Goal: Complete application form: Complete application form

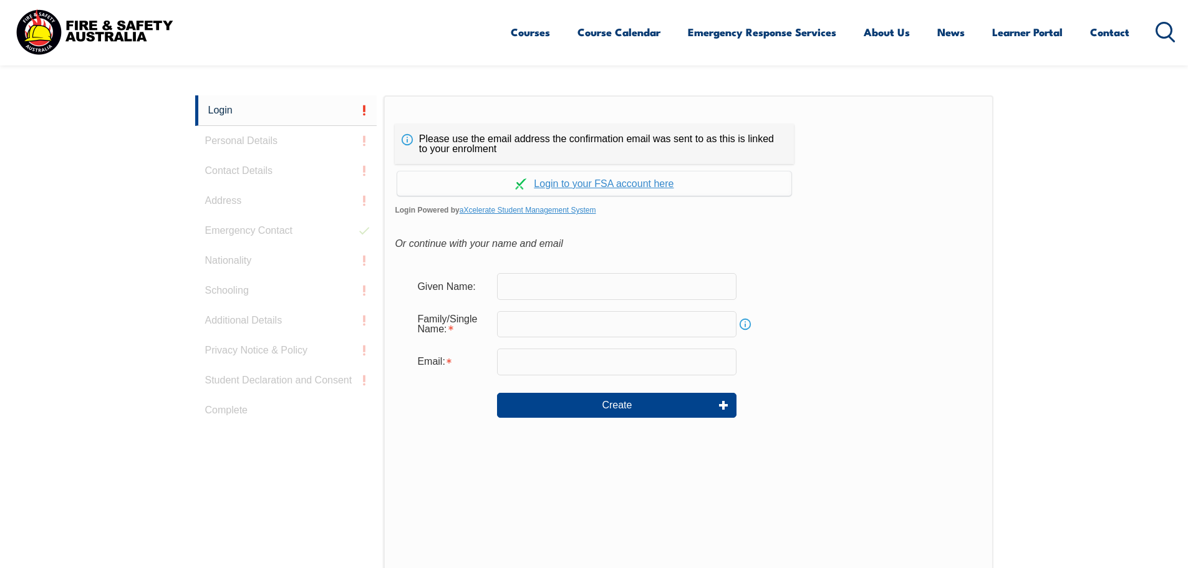
scroll to position [332, 0]
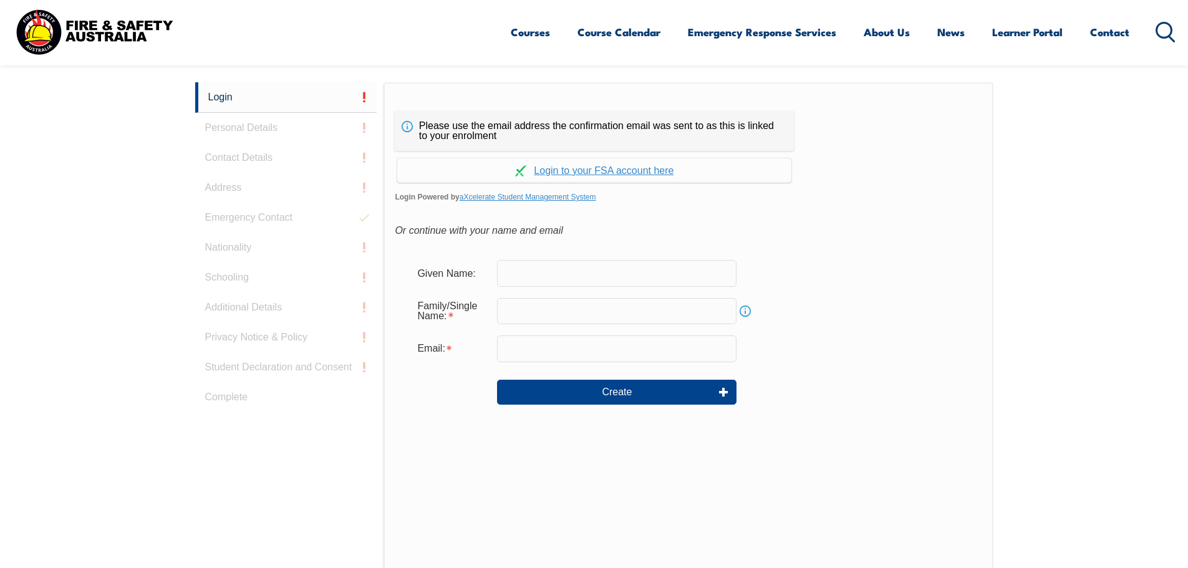
click at [576, 269] on input "text" at bounding box center [616, 273] width 239 height 26
type input "chris"
type input "teuma"
type input "chris.teuma@byrnepipeandcivil.com.au"
drag, startPoint x: 511, startPoint y: 272, endPoint x: 503, endPoint y: 273, distance: 8.8
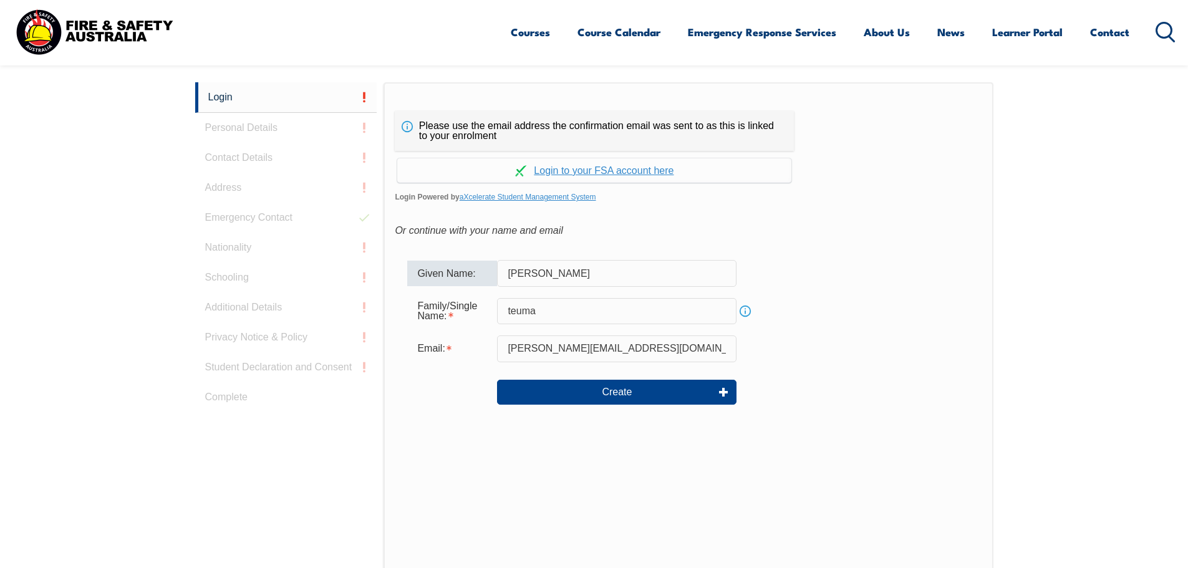
click at [503, 273] on input "chris" at bounding box center [616, 273] width 239 height 26
type input "[PERSON_NAME]"
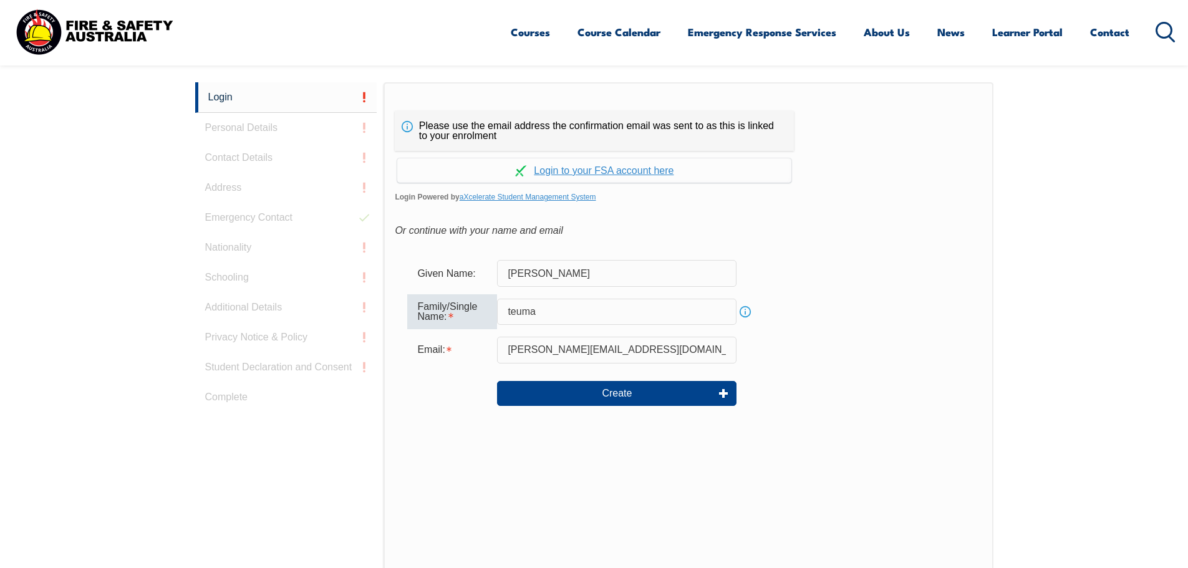
click at [506, 311] on input "teuma" at bounding box center [616, 312] width 239 height 26
type input "Teuma"
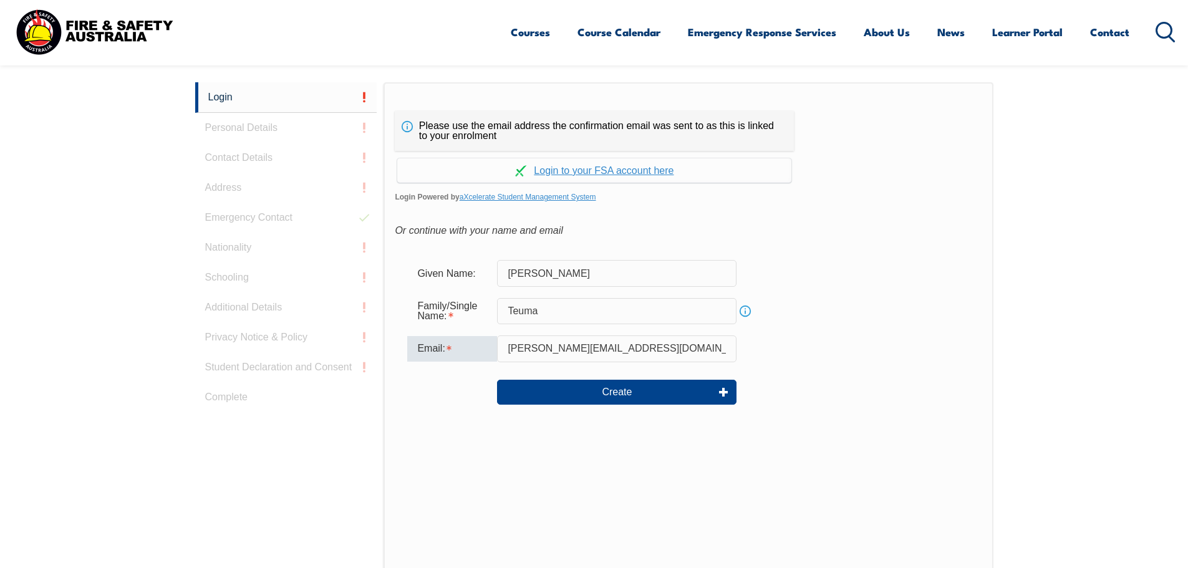
drag, startPoint x: 684, startPoint y: 350, endPoint x: 529, endPoint y: 347, distance: 155.3
click at [529, 347] on input "chris.teuma@byrnepipeandcivil.com.au" at bounding box center [616, 348] width 239 height 26
type input "[PERSON_NAME][EMAIL_ADDRESS][DOMAIN_NAME]"
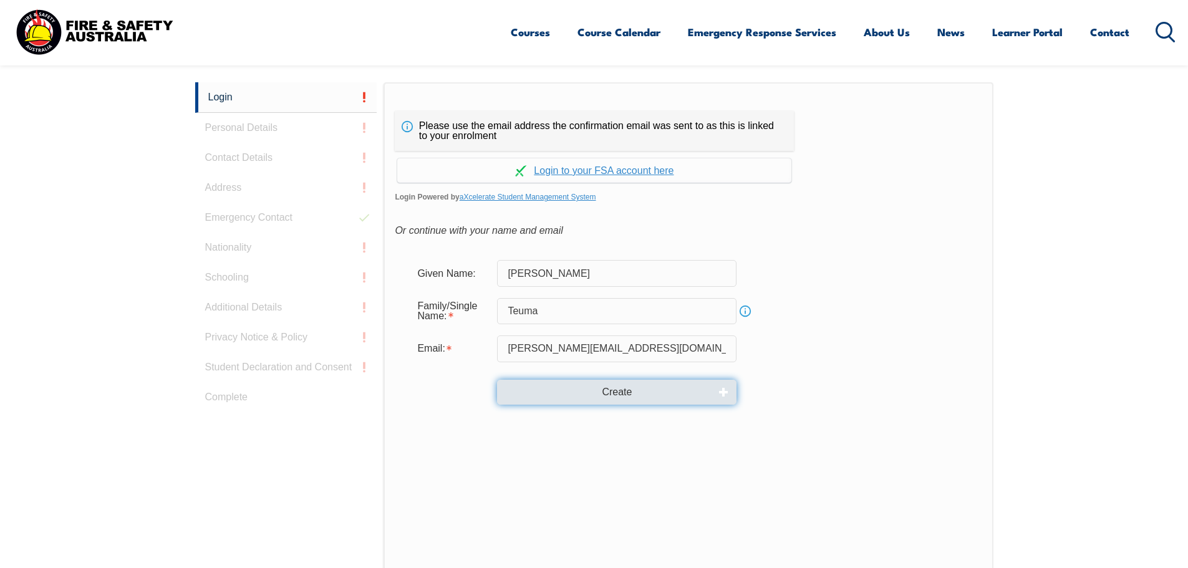
click at [612, 388] on button "Create" at bounding box center [616, 392] width 239 height 25
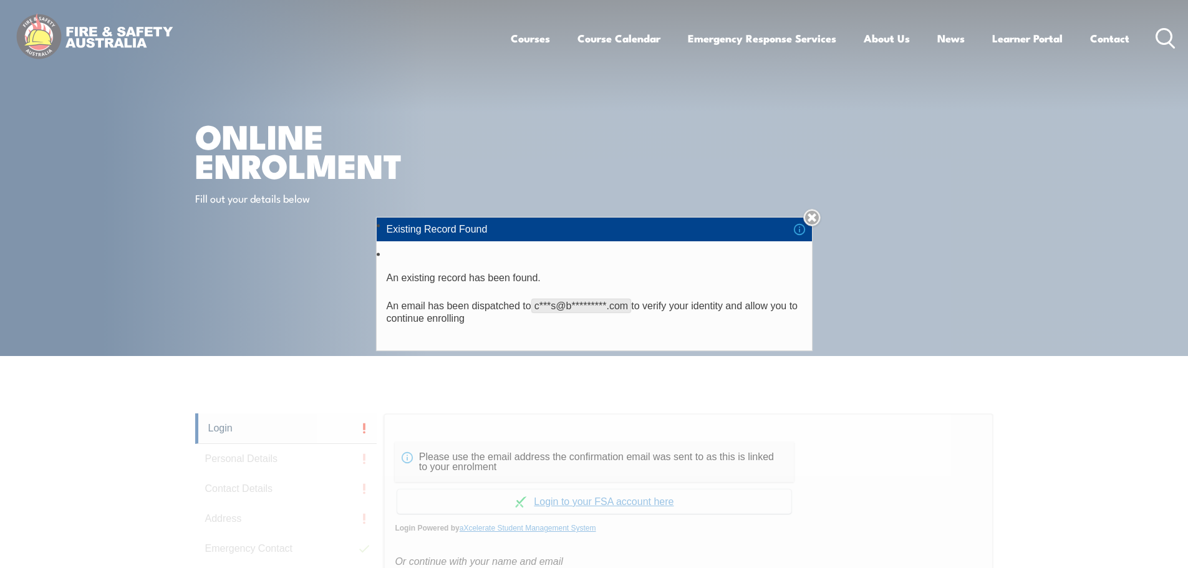
scroll to position [0, 0]
click at [821, 213] on link "Close" at bounding box center [811, 217] width 17 height 17
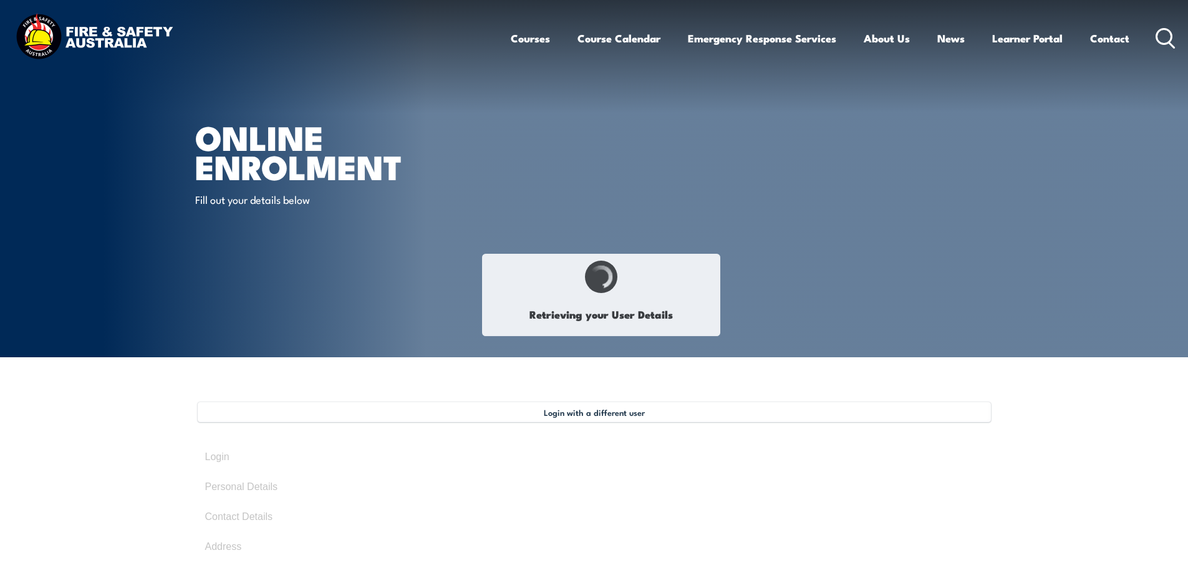
type input "[PERSON_NAME]"
type input "Teuma"
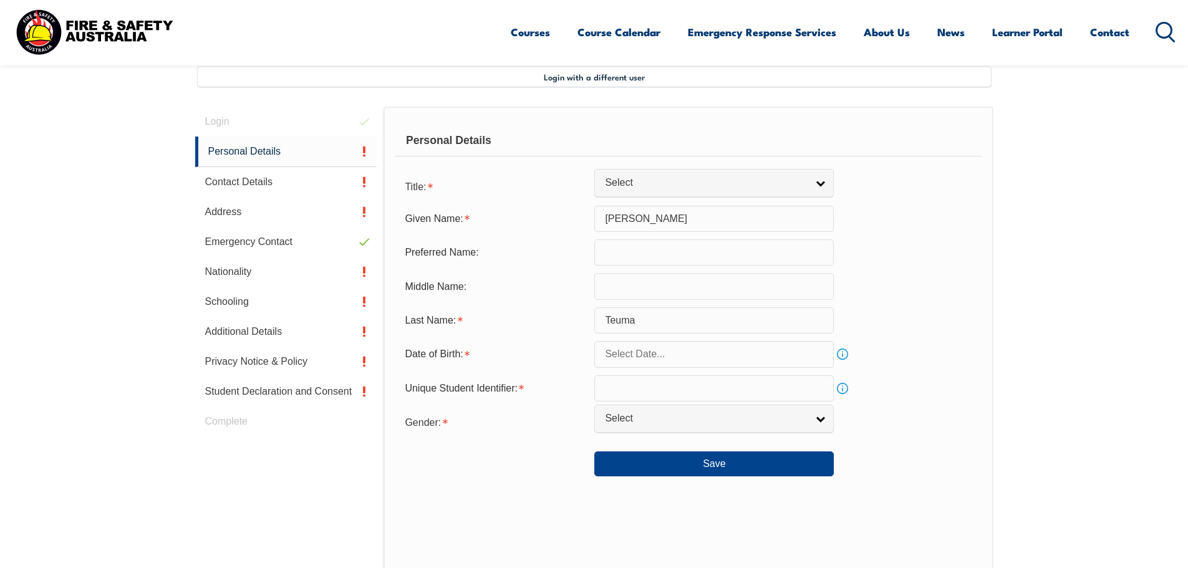
scroll to position [340, 0]
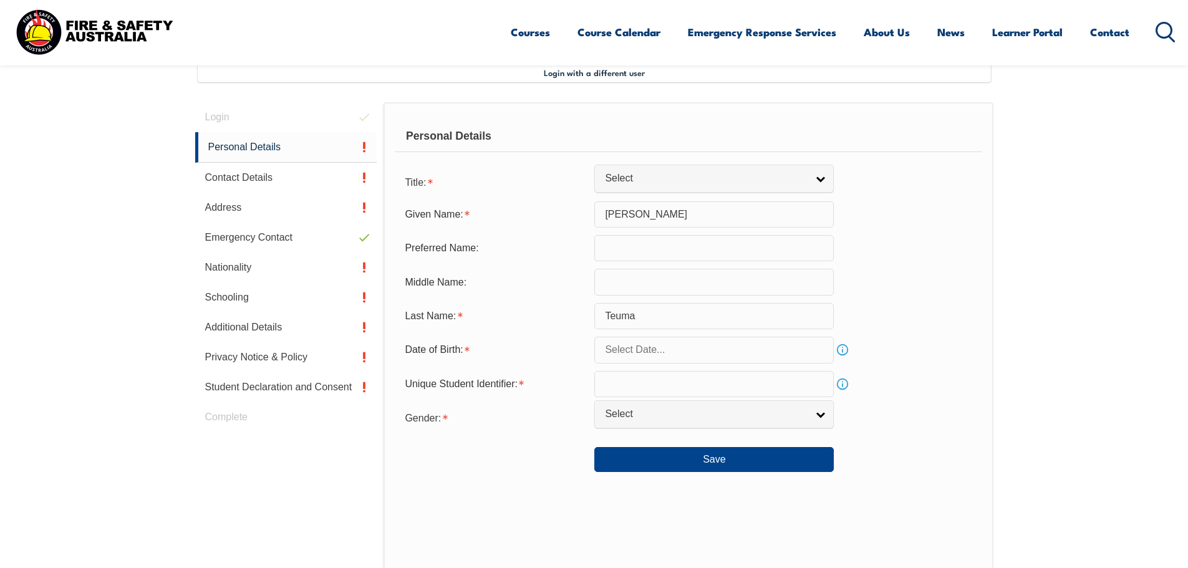
click at [647, 344] on input "text" at bounding box center [713, 350] width 239 height 26
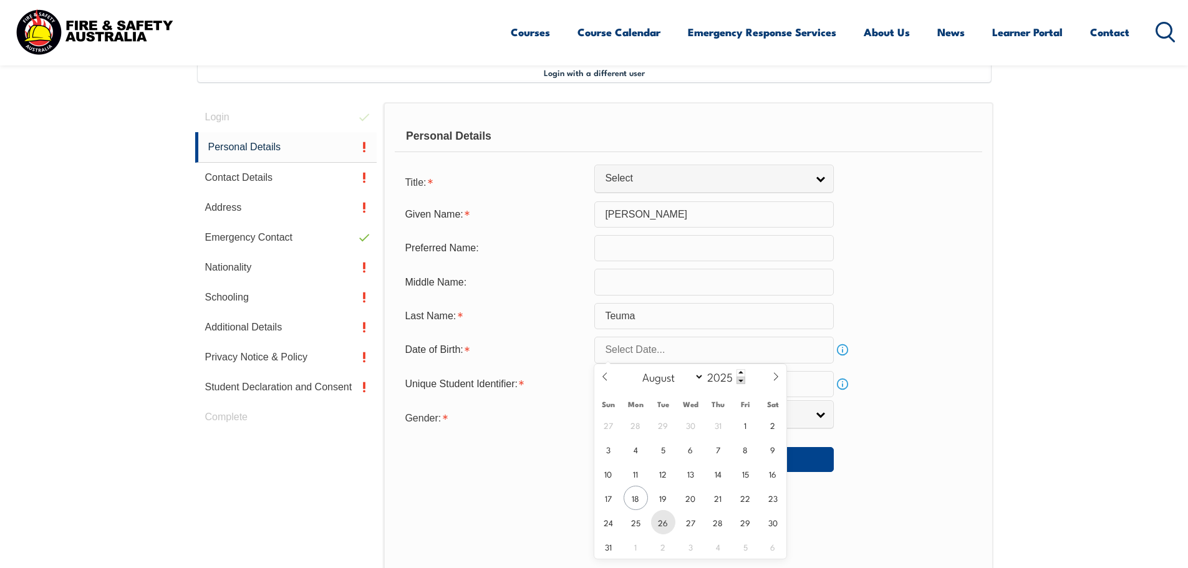
click at [656, 524] on span "26" at bounding box center [663, 522] width 24 height 24
type input "[DATE]"
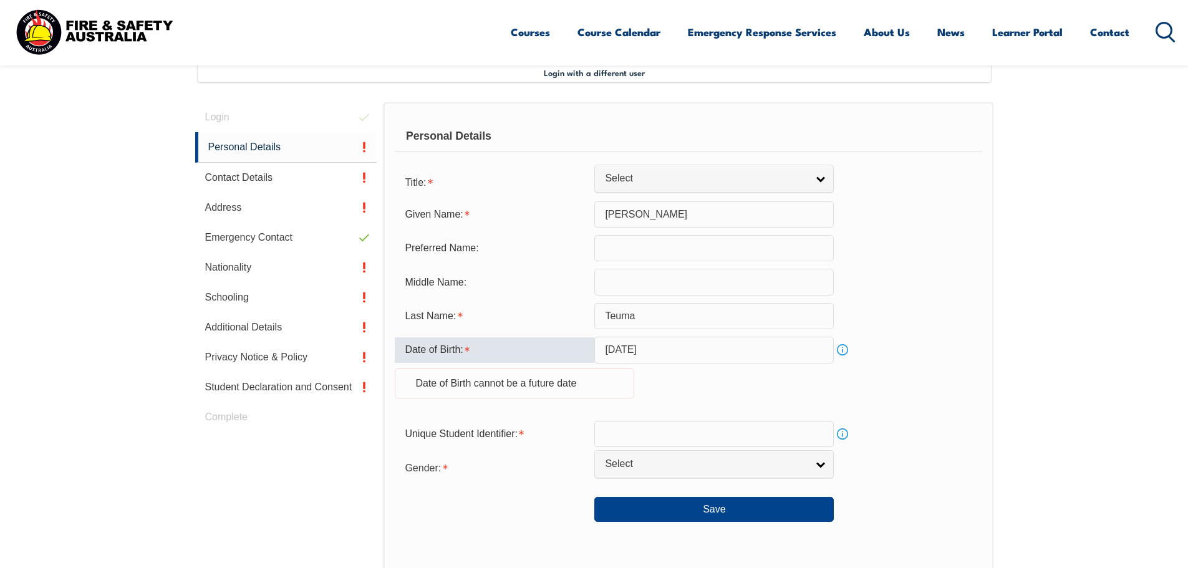
click at [689, 347] on input "[DATE]" at bounding box center [713, 350] width 239 height 26
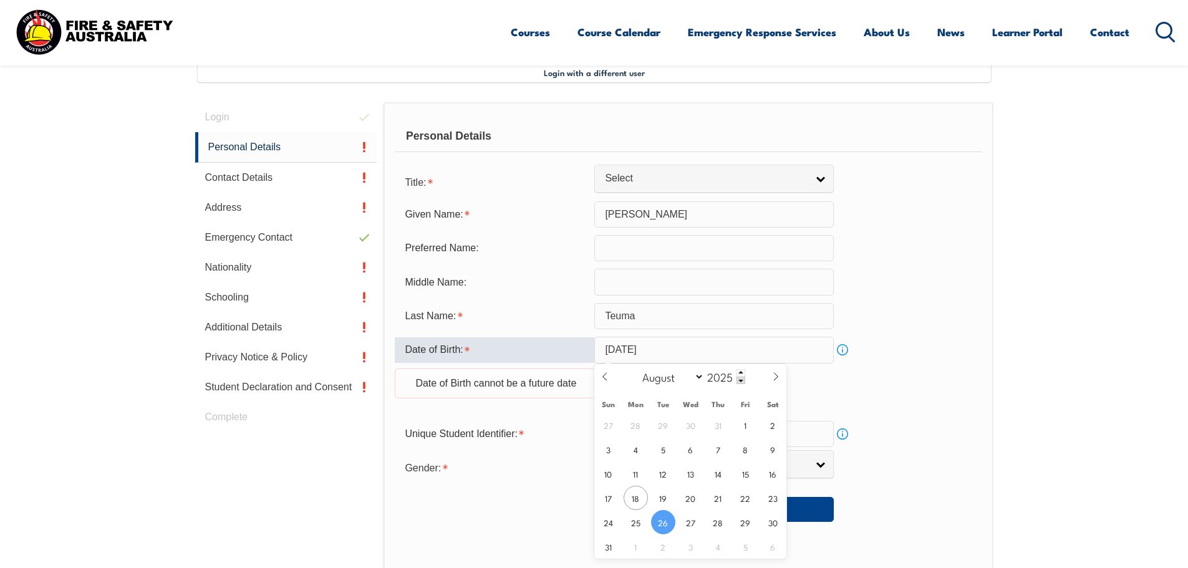
drag, startPoint x: 678, startPoint y: 349, endPoint x: 663, endPoint y: 356, distance: 16.5
click at [663, 356] on input "[DATE]" at bounding box center [713, 350] width 239 height 26
click at [745, 382] on div "January February March April May June July August September October November [D…" at bounding box center [691, 377] width 144 height 26
drag, startPoint x: 745, startPoint y: 382, endPoint x: 737, endPoint y: 382, distance: 7.5
click at [744, 382] on div "January February March April May June July August September October November [D…" at bounding box center [691, 377] width 144 height 26
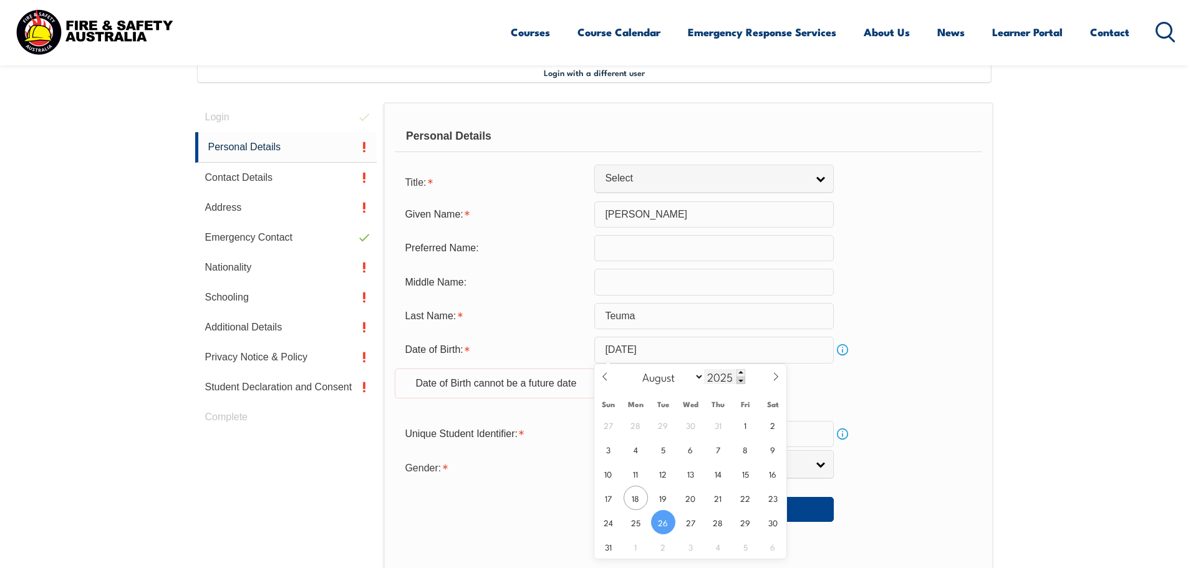
click at [736, 382] on span at bounding box center [740, 380] width 9 height 7
click at [742, 382] on span at bounding box center [740, 380] width 9 height 7
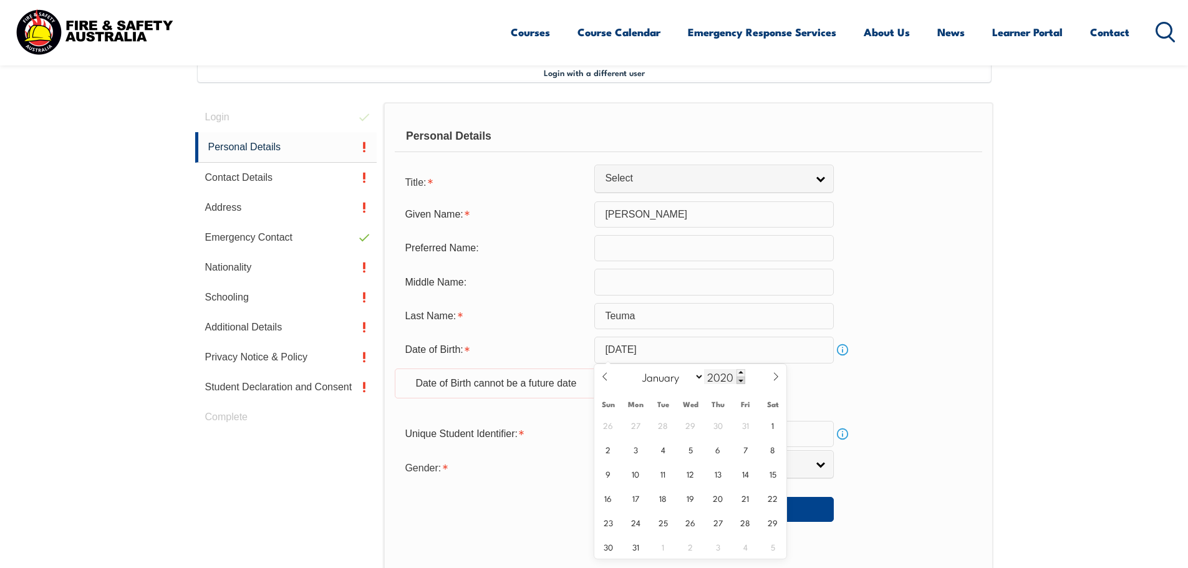
click at [742, 382] on span at bounding box center [740, 380] width 9 height 7
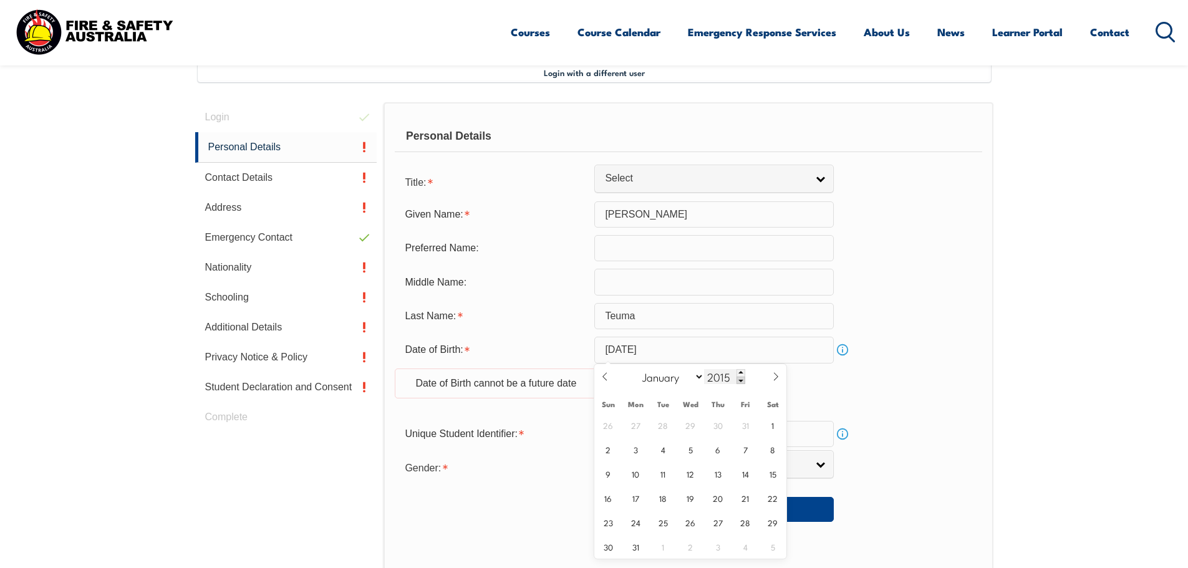
click at [742, 382] on span at bounding box center [740, 380] width 9 height 7
click at [725, 371] on input "2013" at bounding box center [724, 376] width 41 height 15
type input "1966"
click at [746, 492] on span "26" at bounding box center [745, 498] width 24 height 24
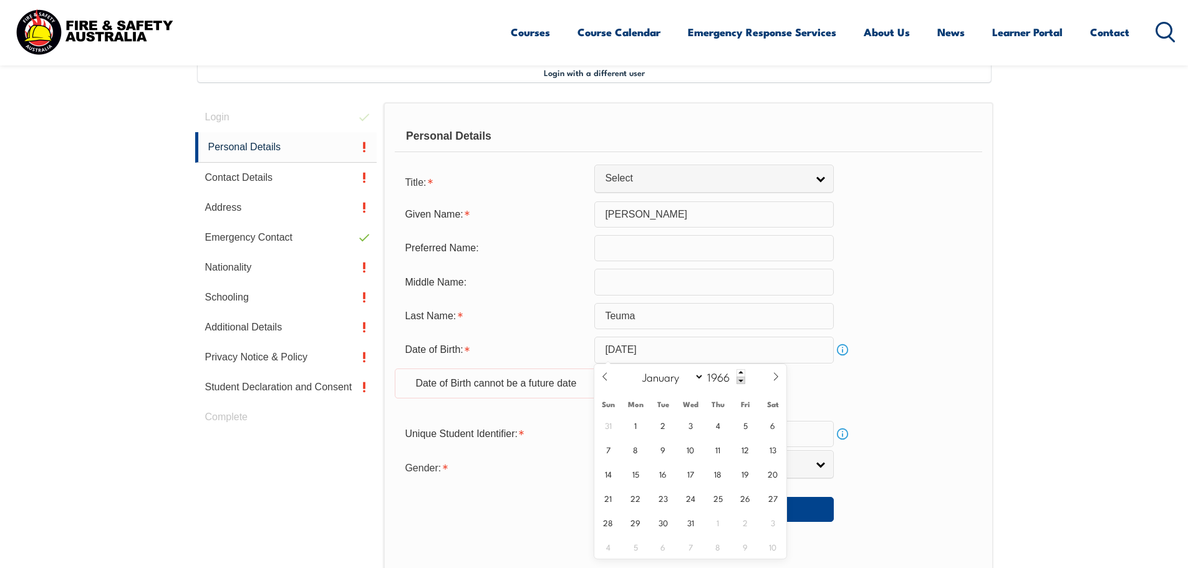
type input "[DATE]"
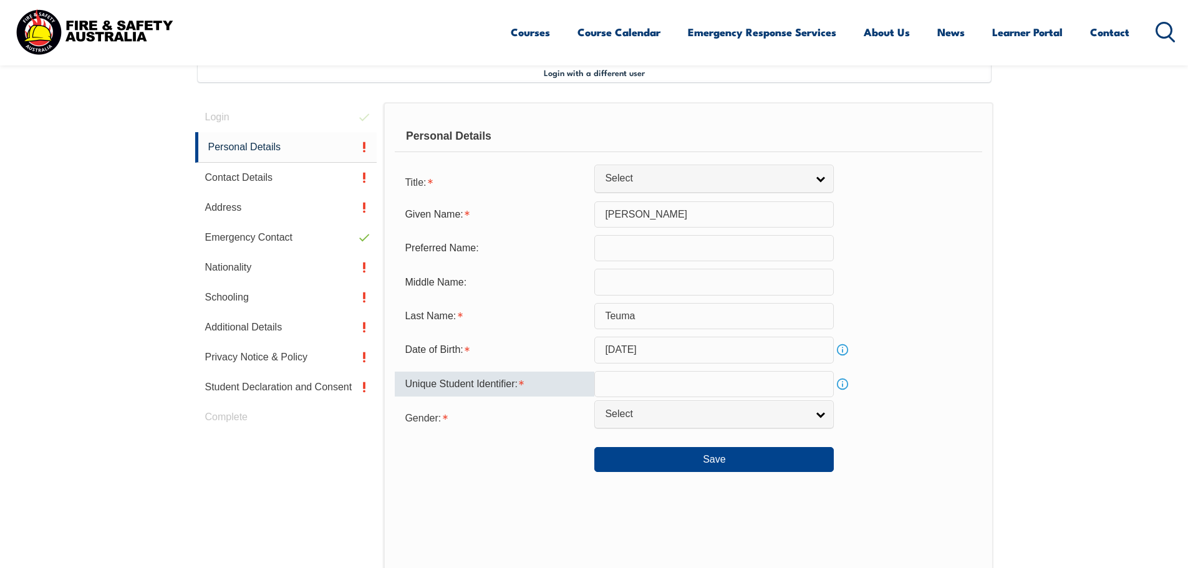
click at [707, 383] on input "text" at bounding box center [713, 384] width 239 height 26
click at [840, 382] on link "Info" at bounding box center [842, 383] width 17 height 17
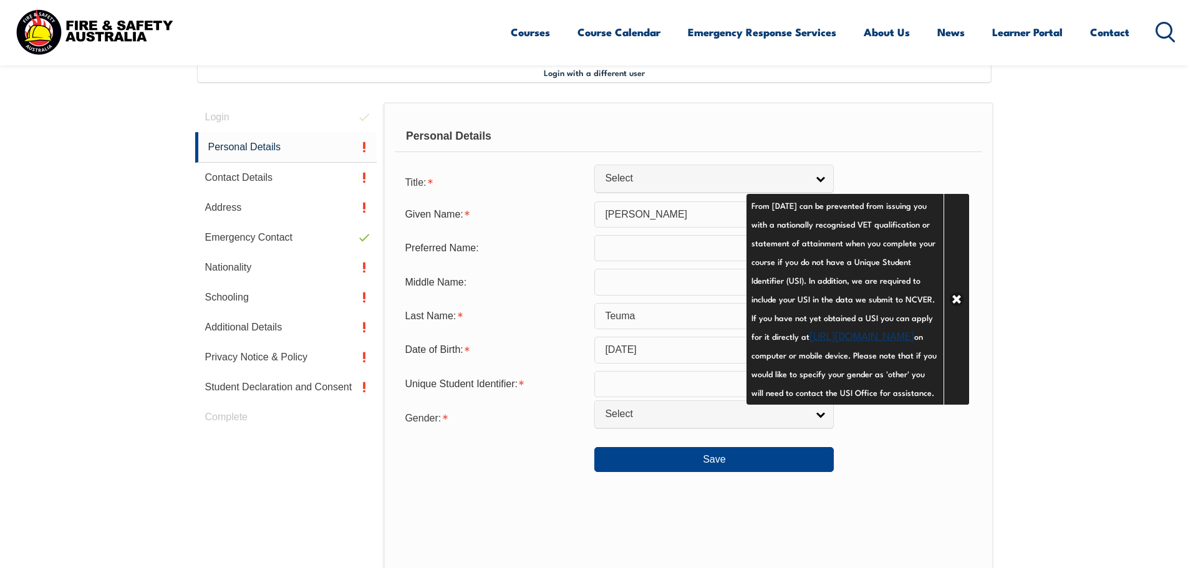
click at [859, 342] on link "[URL][DOMAIN_NAME]" at bounding box center [861, 334] width 105 height 15
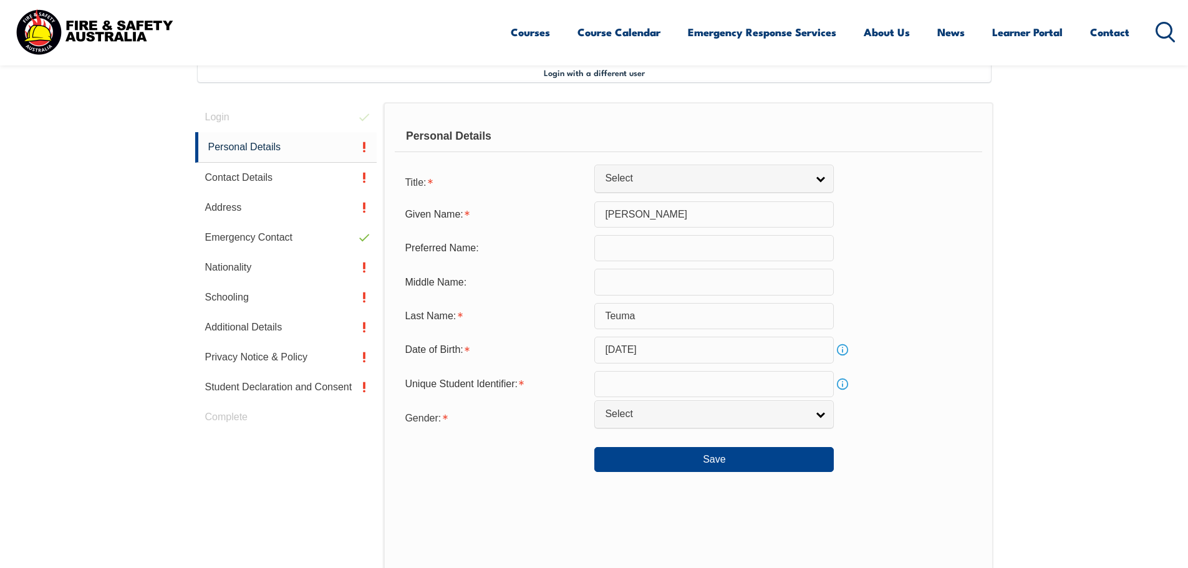
click at [842, 385] on link "Info" at bounding box center [842, 383] width 17 height 17
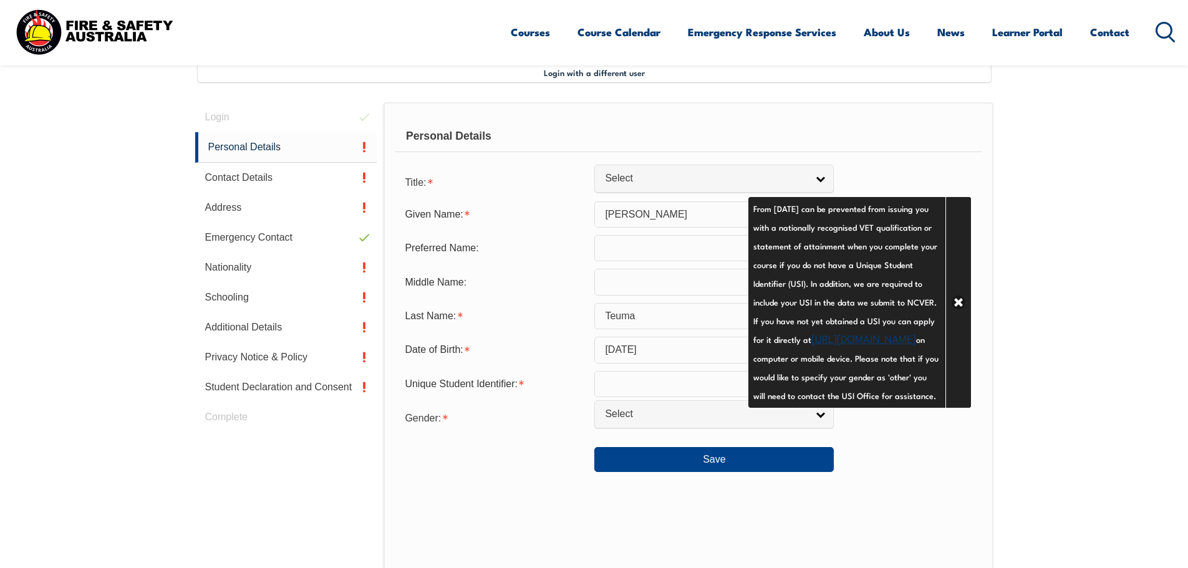
click at [945, 509] on div "Personal Details Title: Mr Mrs Ms Miss Other Select Given Name: [PERSON_NAME] P…" at bounding box center [688, 376] width 609 height 548
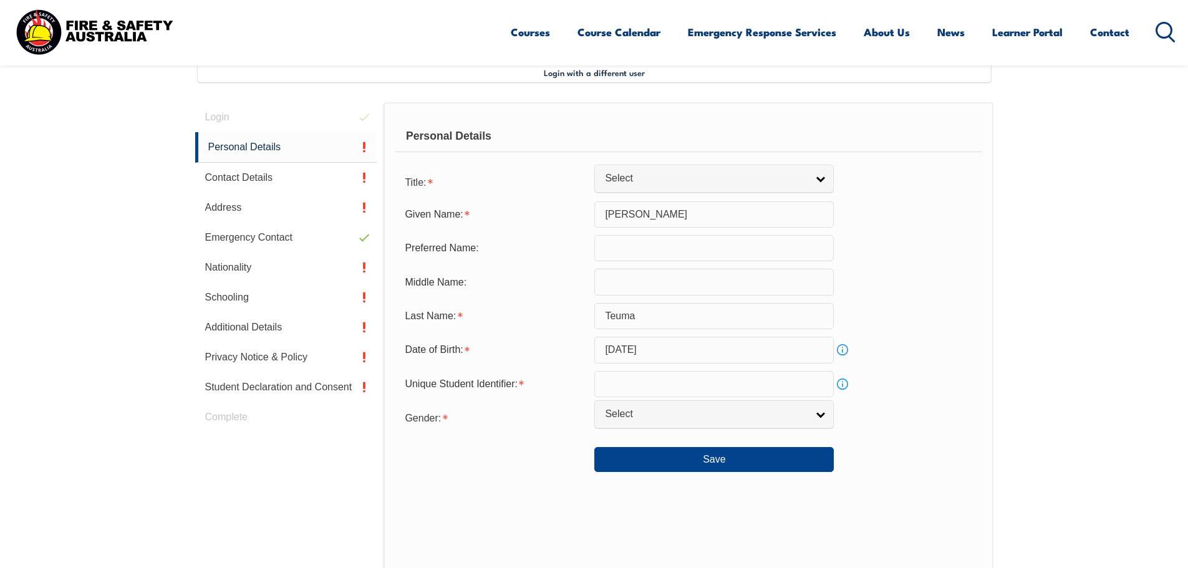
click at [652, 379] on input "text" at bounding box center [713, 384] width 239 height 26
paste input "8U4XXWUNW2"
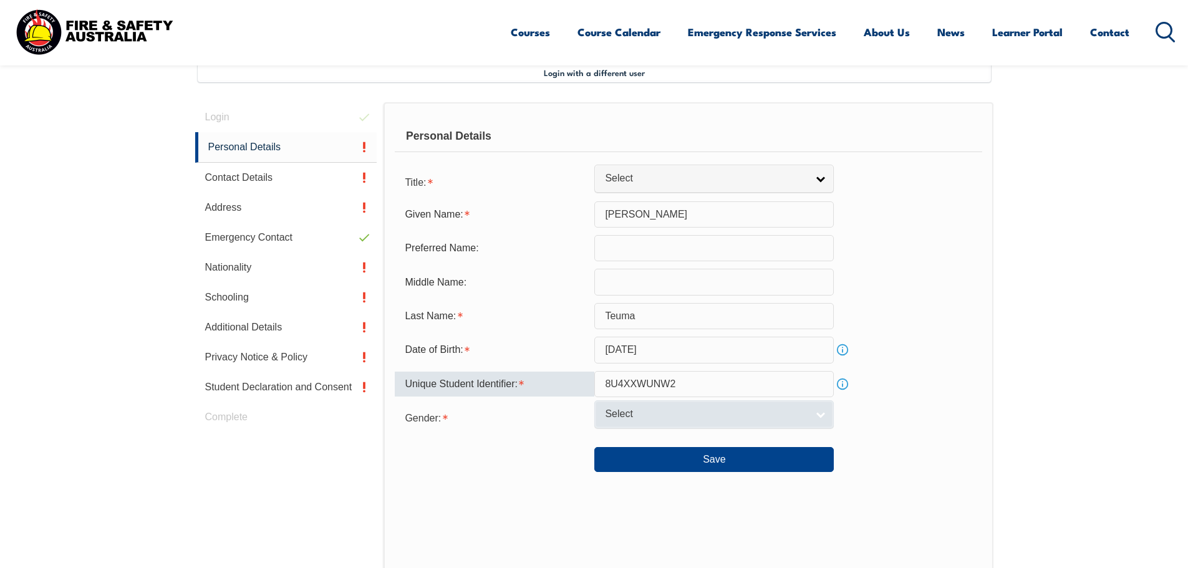
type input "8U4XXWUNW2"
click at [756, 410] on span "Select" at bounding box center [706, 414] width 202 height 13
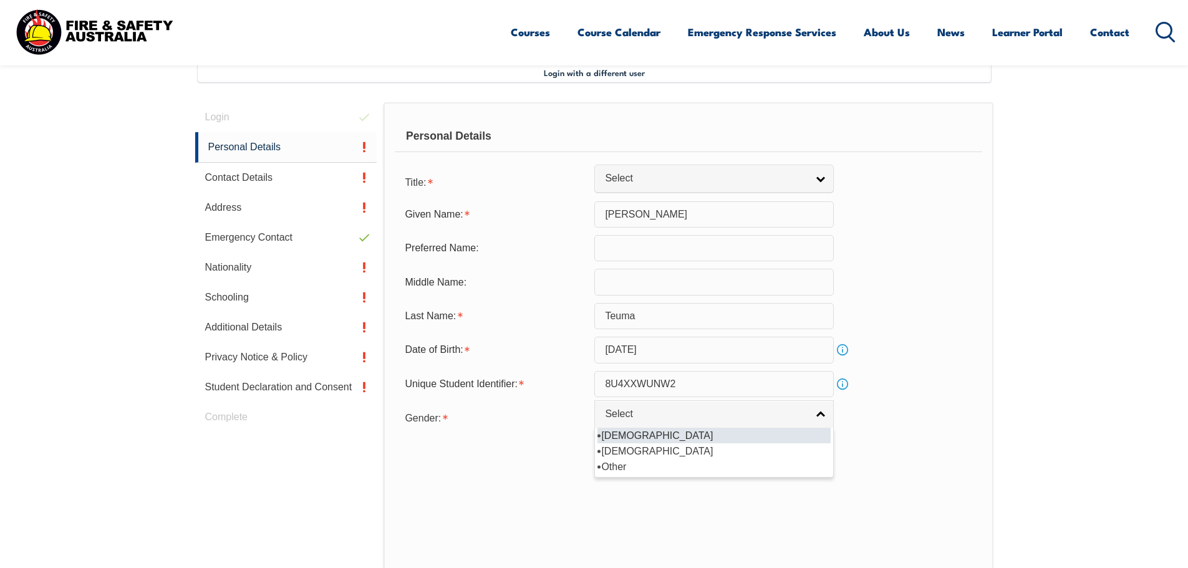
click at [623, 430] on li "[DEMOGRAPHIC_DATA]" at bounding box center [713, 436] width 233 height 16
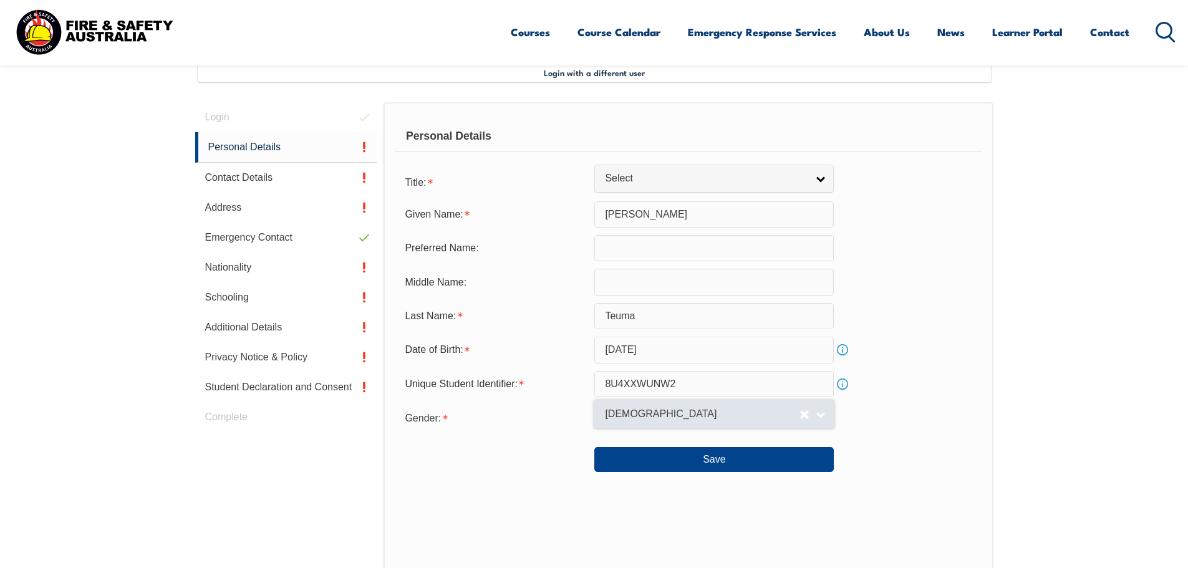
click at [745, 424] on link "[DEMOGRAPHIC_DATA]" at bounding box center [713, 414] width 239 height 28
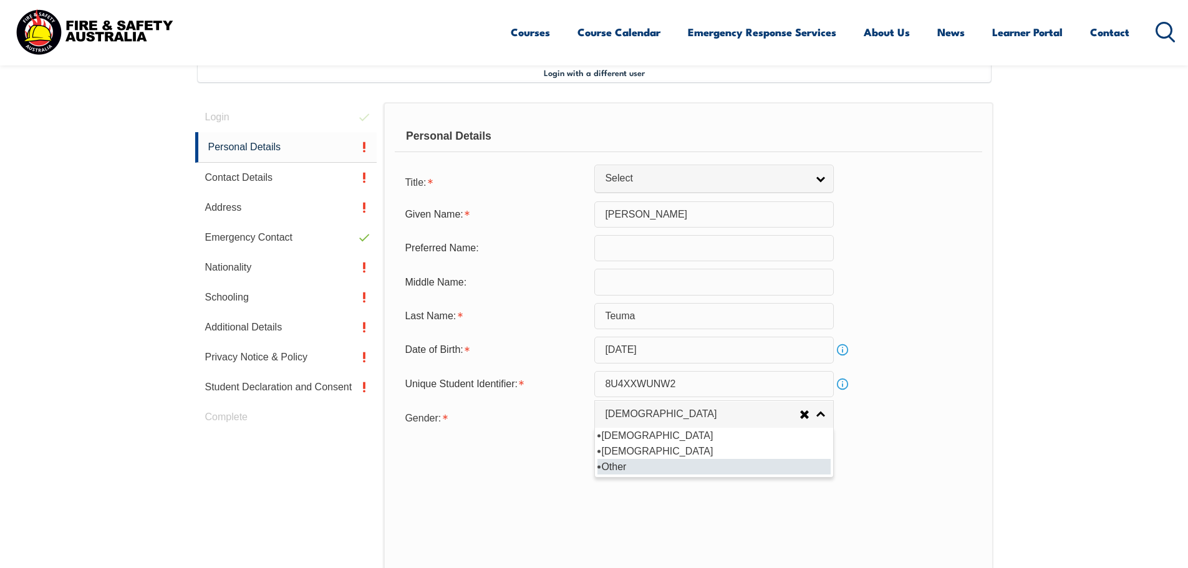
click at [658, 468] on li "Other" at bounding box center [713, 467] width 233 height 16
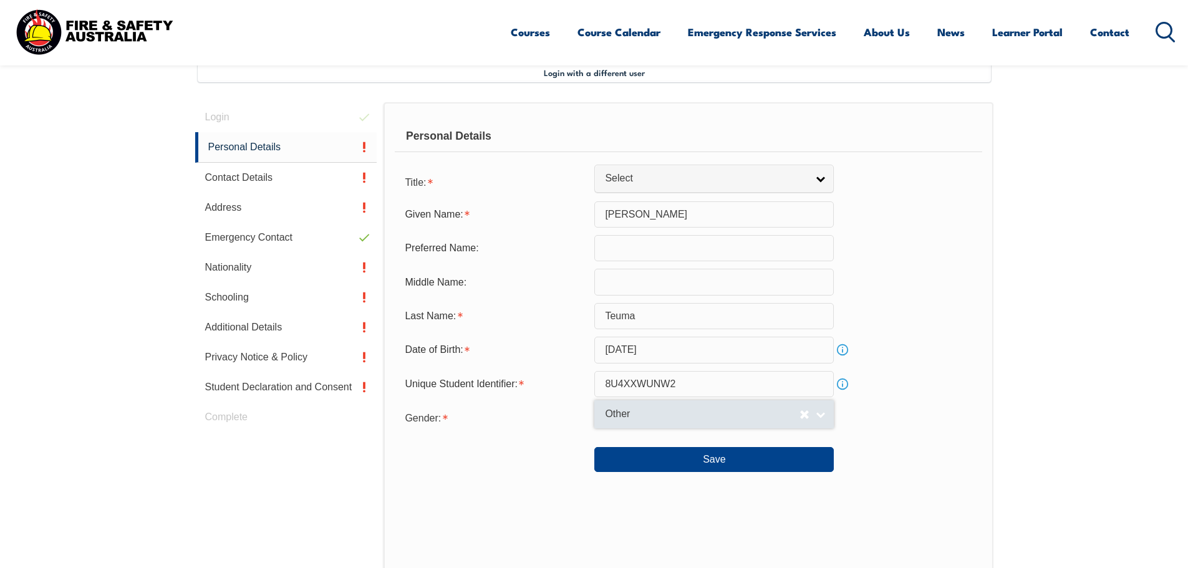
click at [705, 407] on link "Other" at bounding box center [713, 414] width 239 height 28
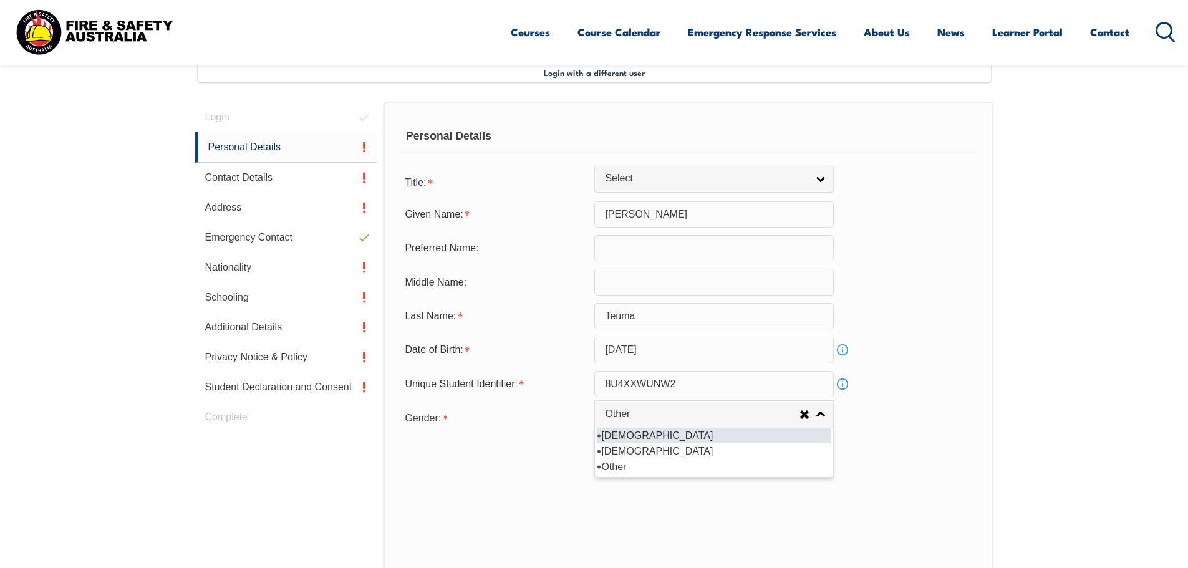
click at [622, 437] on li "[DEMOGRAPHIC_DATA]" at bounding box center [713, 436] width 233 height 16
select select "M"
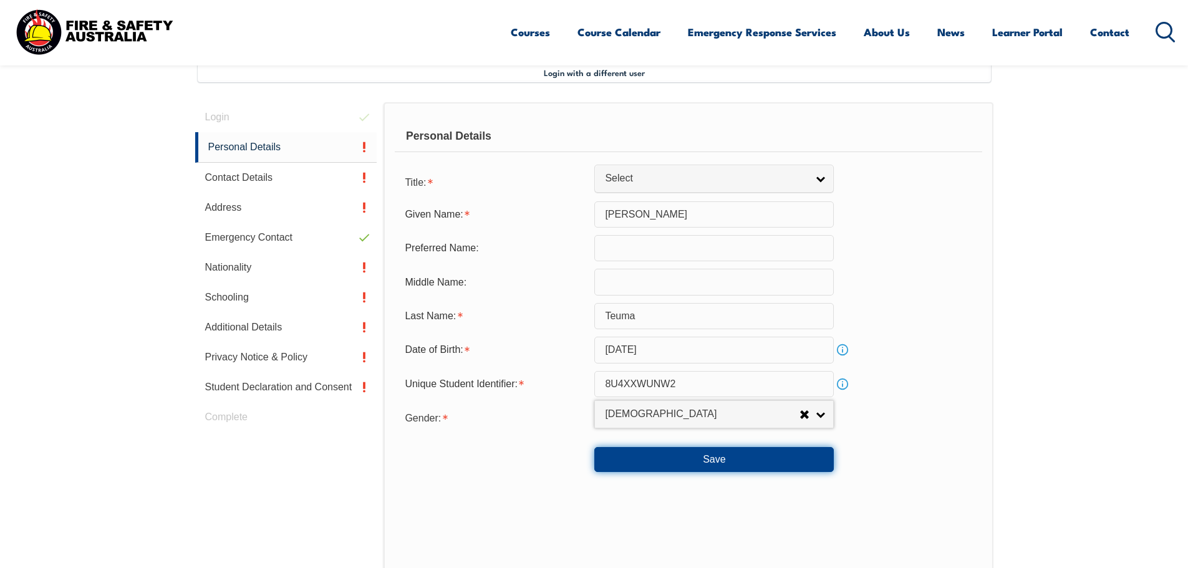
click at [754, 468] on button "Save" at bounding box center [713, 459] width 239 height 25
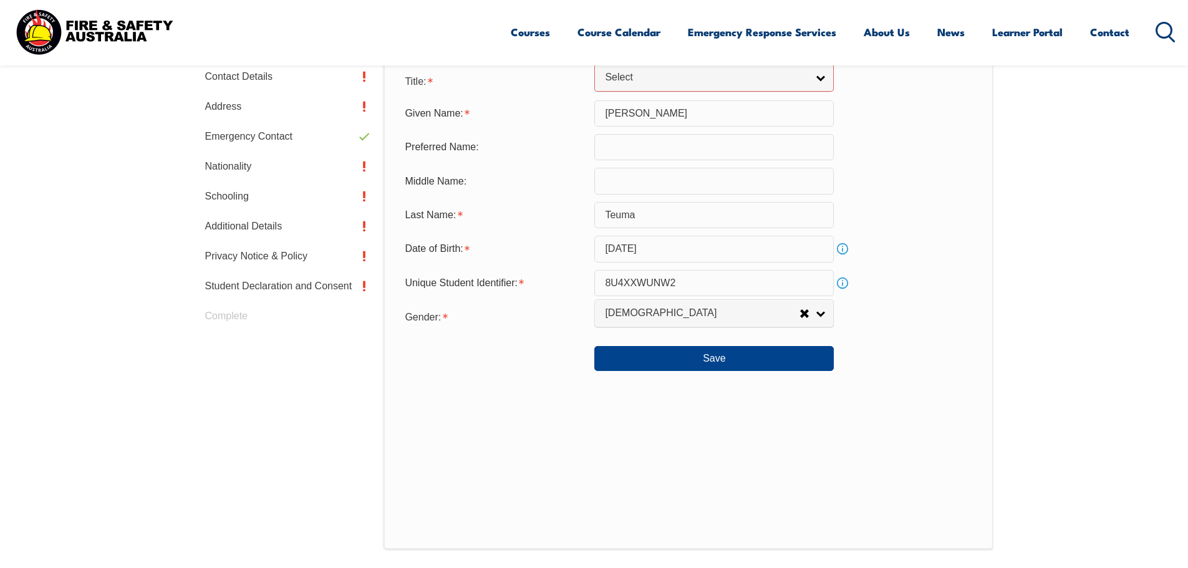
scroll to position [254, 0]
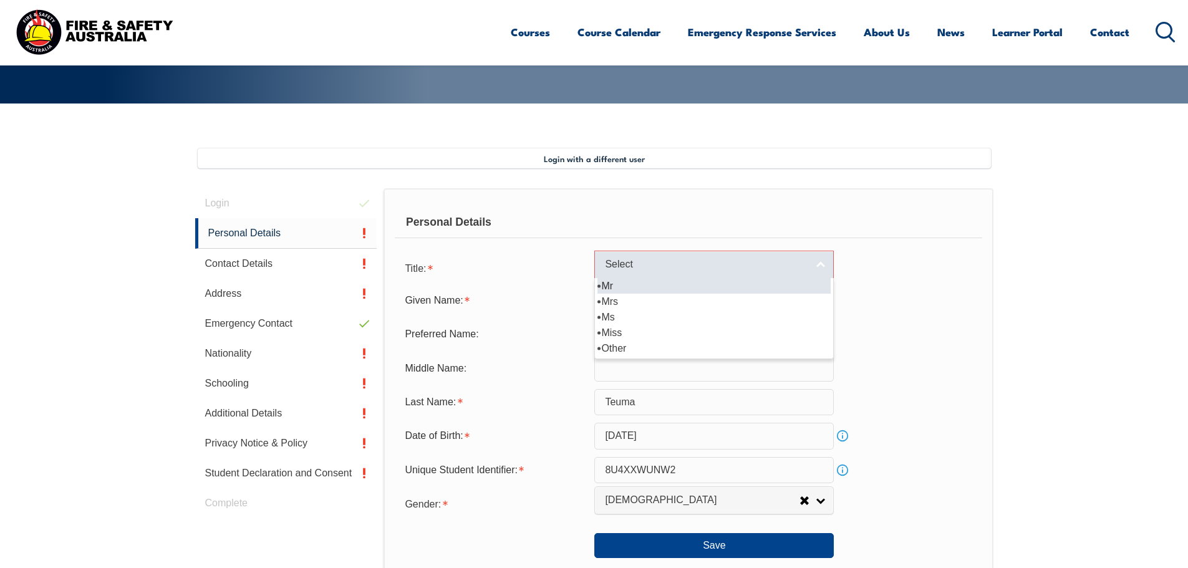
click at [648, 257] on link "Select" at bounding box center [713, 265] width 239 height 28
click at [635, 286] on li "Mr" at bounding box center [713, 286] width 233 height 16
select select "Mr"
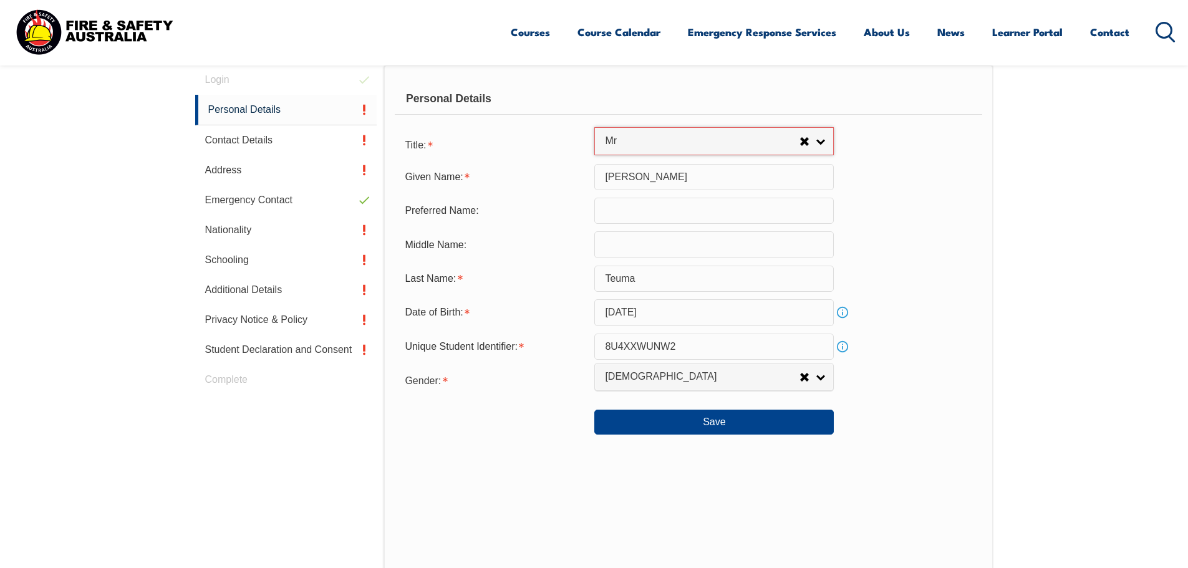
scroll to position [379, 0]
click at [730, 412] on button "Save" at bounding box center [713, 420] width 239 height 25
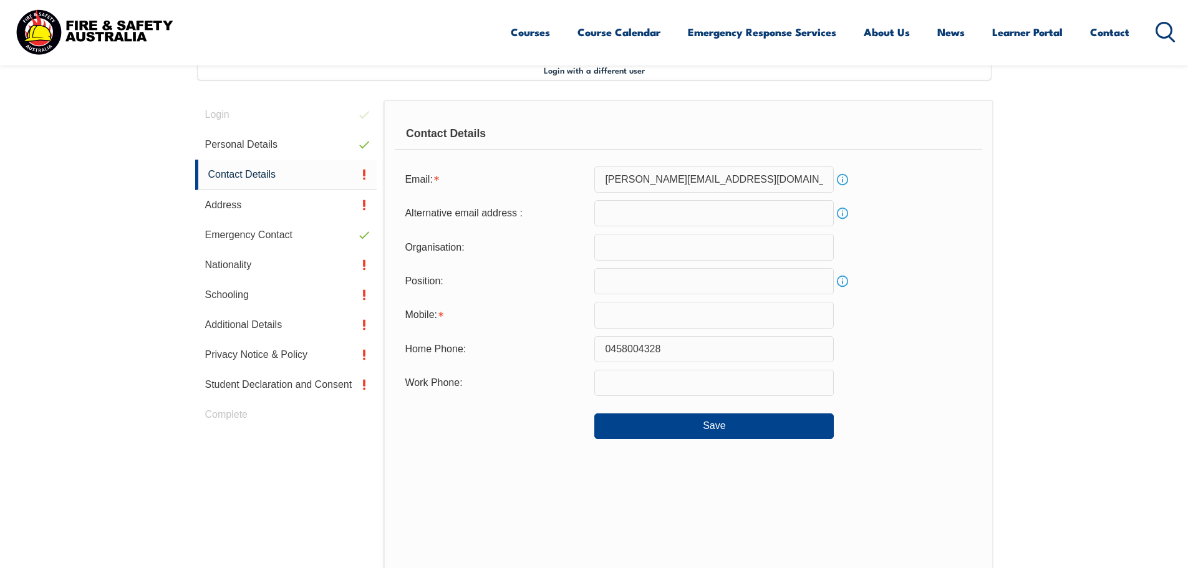
scroll to position [340, 0]
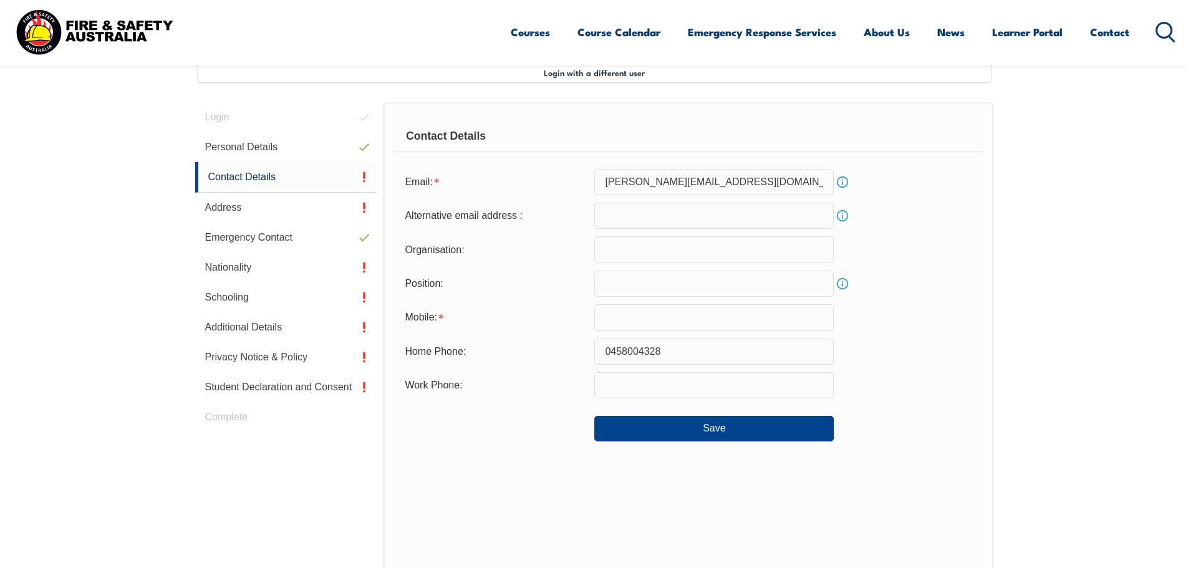
click at [635, 313] on input "text" at bounding box center [713, 317] width 239 height 26
click at [632, 347] on input "0458004328" at bounding box center [713, 352] width 239 height 26
click at [655, 310] on input "text" at bounding box center [713, 317] width 239 height 26
paste input "0458004328"
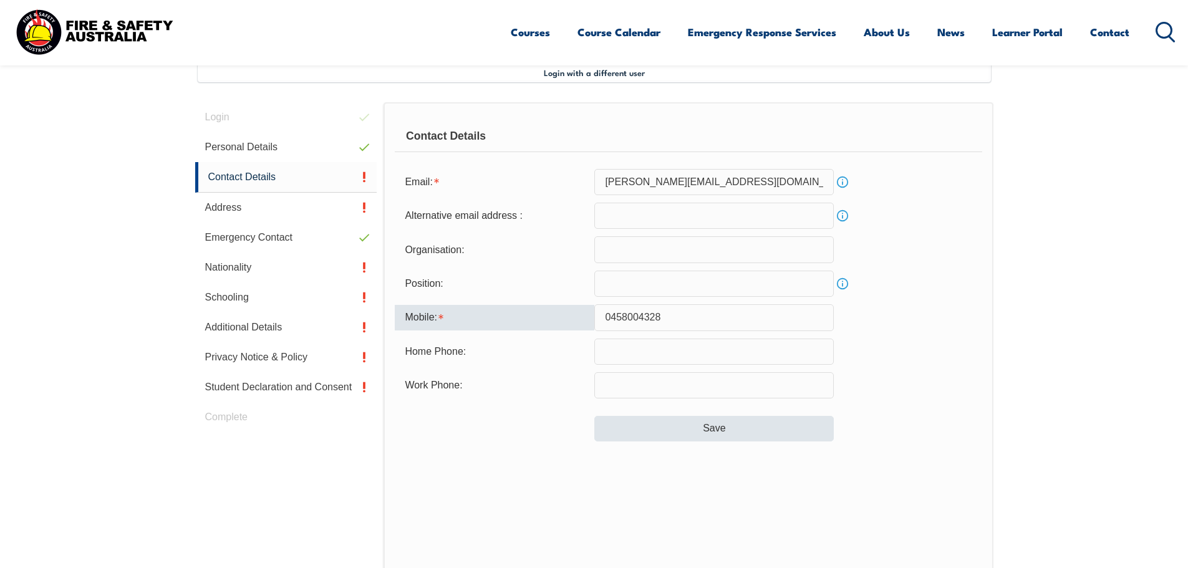
type input "0458004328"
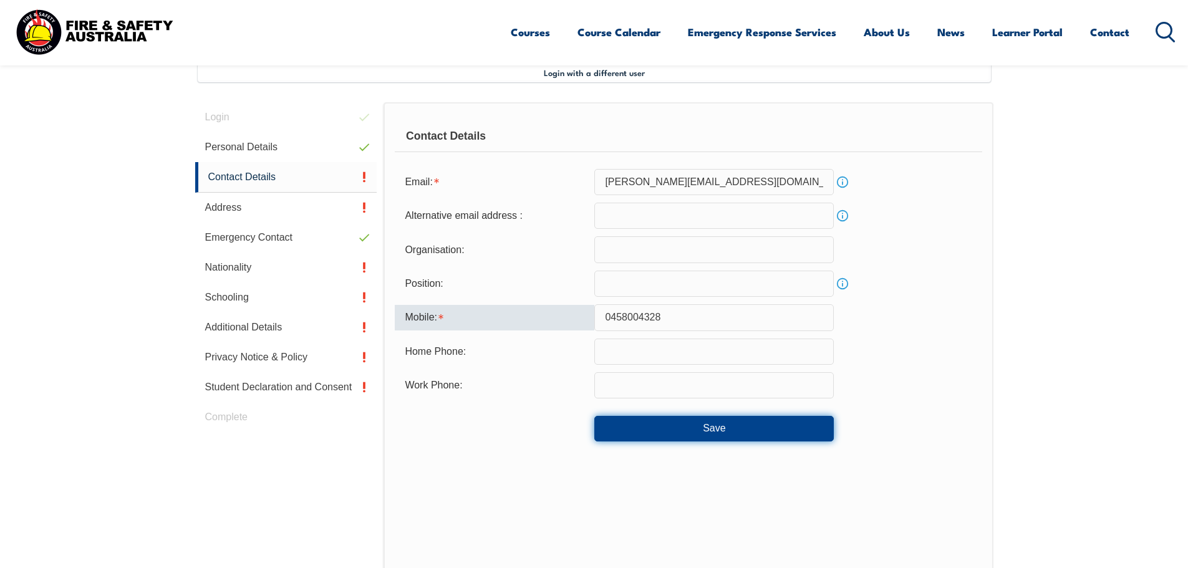
click at [767, 417] on button "Save" at bounding box center [713, 428] width 239 height 25
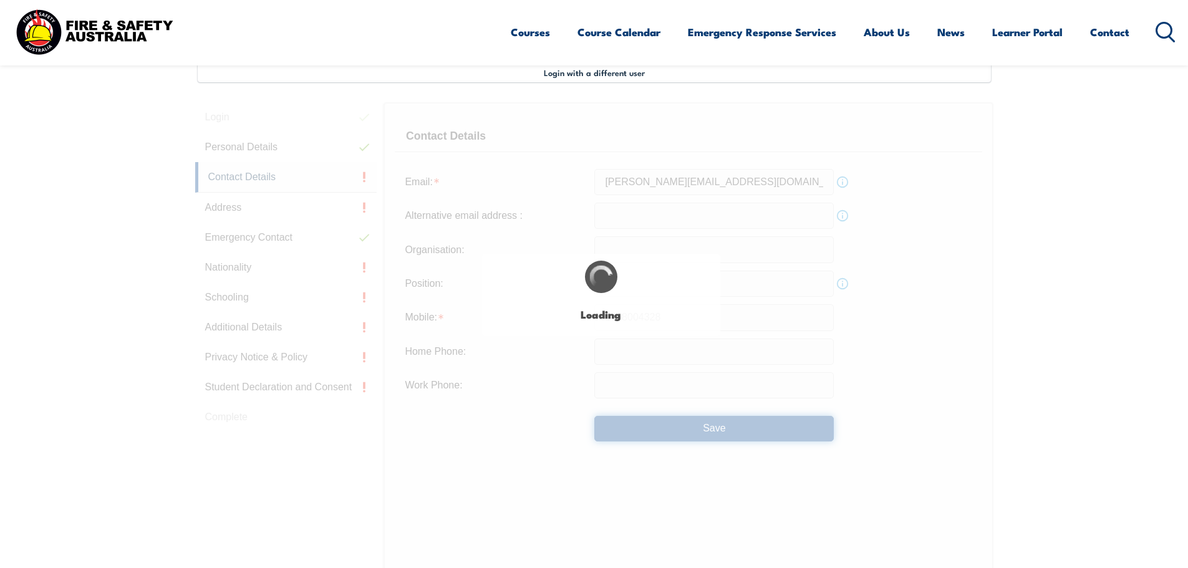
type input "0458004328"
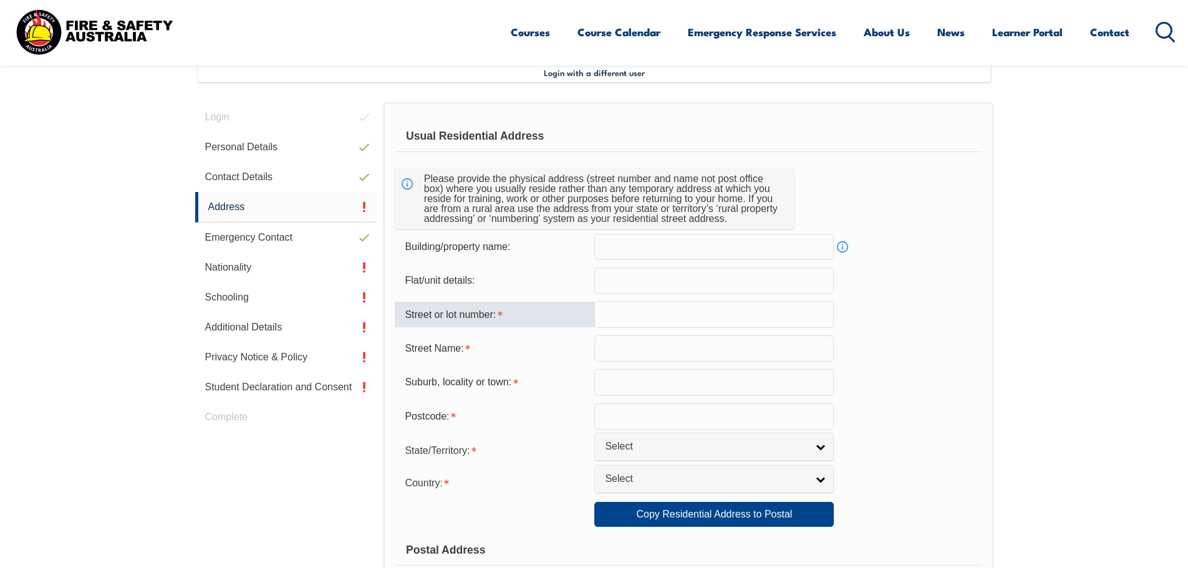
click at [654, 315] on input "text" at bounding box center [713, 314] width 239 height 26
type input "127"
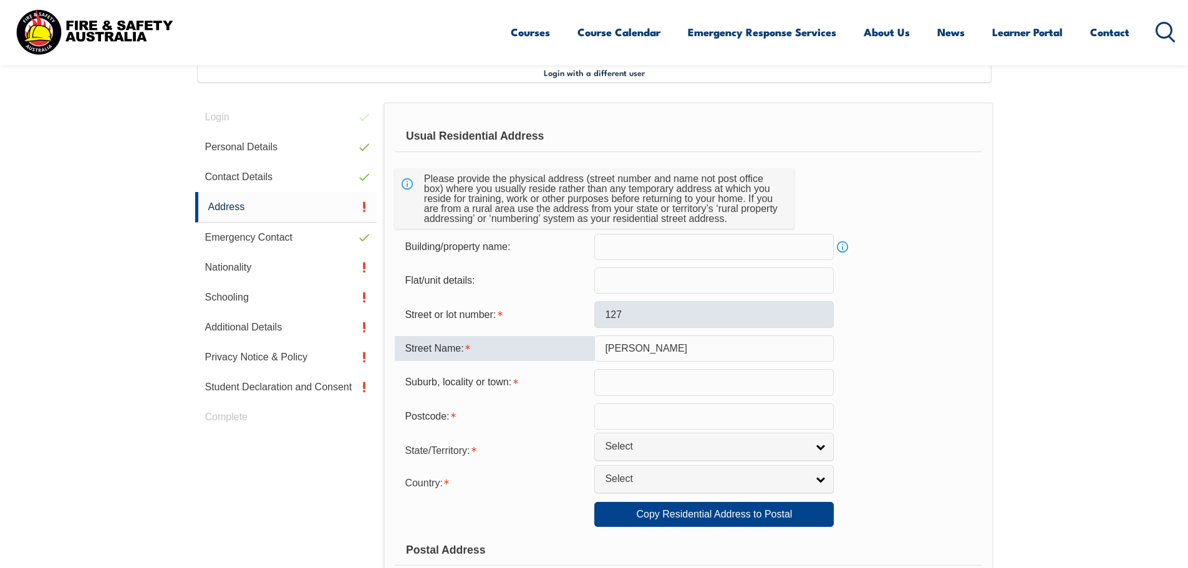
type input "[PERSON_NAME]"
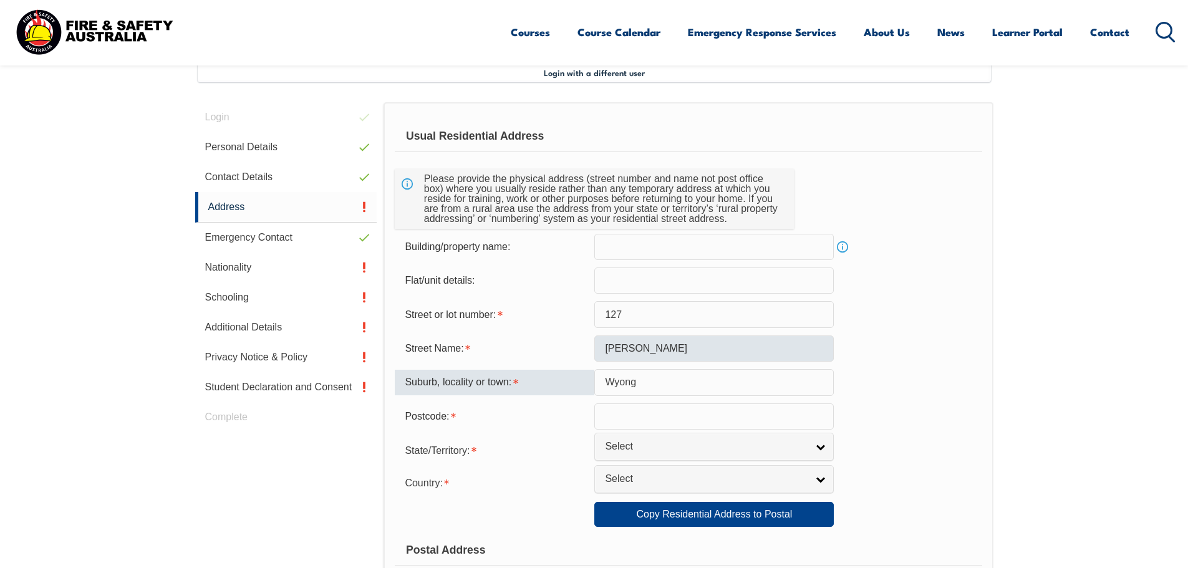
type input "Wyong"
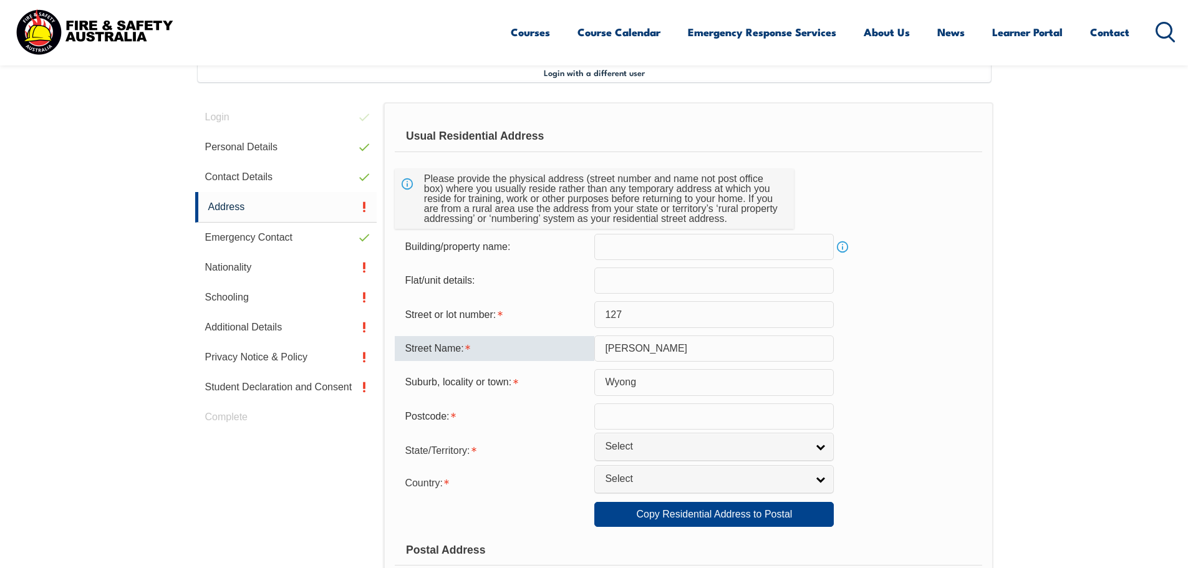
click at [690, 347] on input "[PERSON_NAME]" at bounding box center [713, 348] width 239 height 26
type input "[PERSON_NAME][GEOGRAPHIC_DATA]"
click at [703, 416] on input "text" at bounding box center [713, 416] width 239 height 26
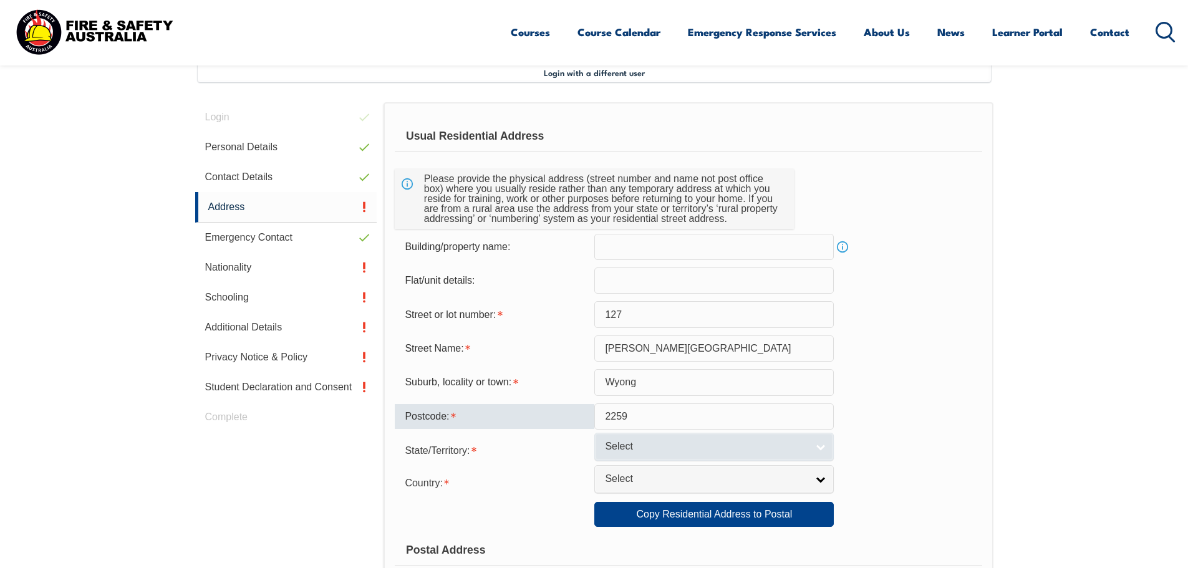
type input "2259"
click at [718, 445] on span "Select" at bounding box center [706, 446] width 202 height 13
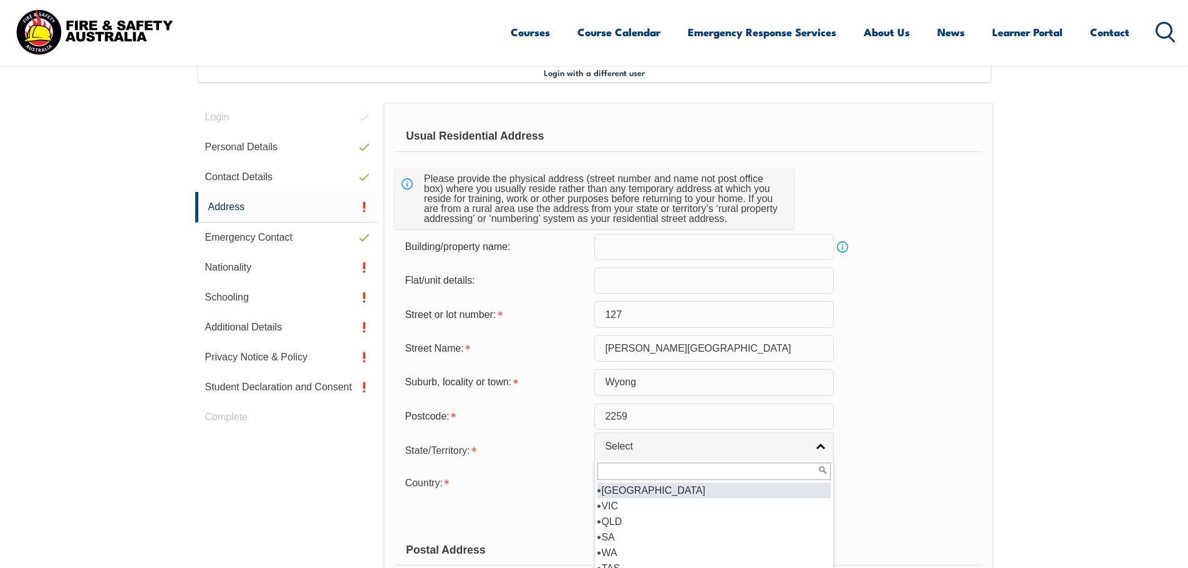
click at [669, 491] on li "[GEOGRAPHIC_DATA]" at bounding box center [713, 491] width 233 height 16
select select "[GEOGRAPHIC_DATA]"
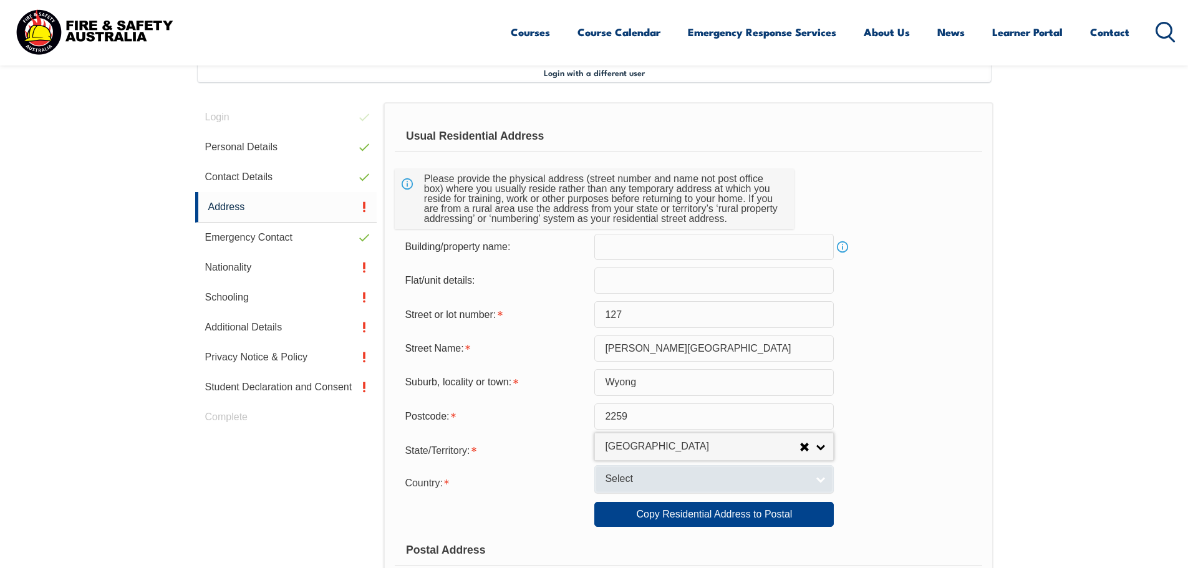
click at [675, 481] on span "Select" at bounding box center [706, 479] width 202 height 13
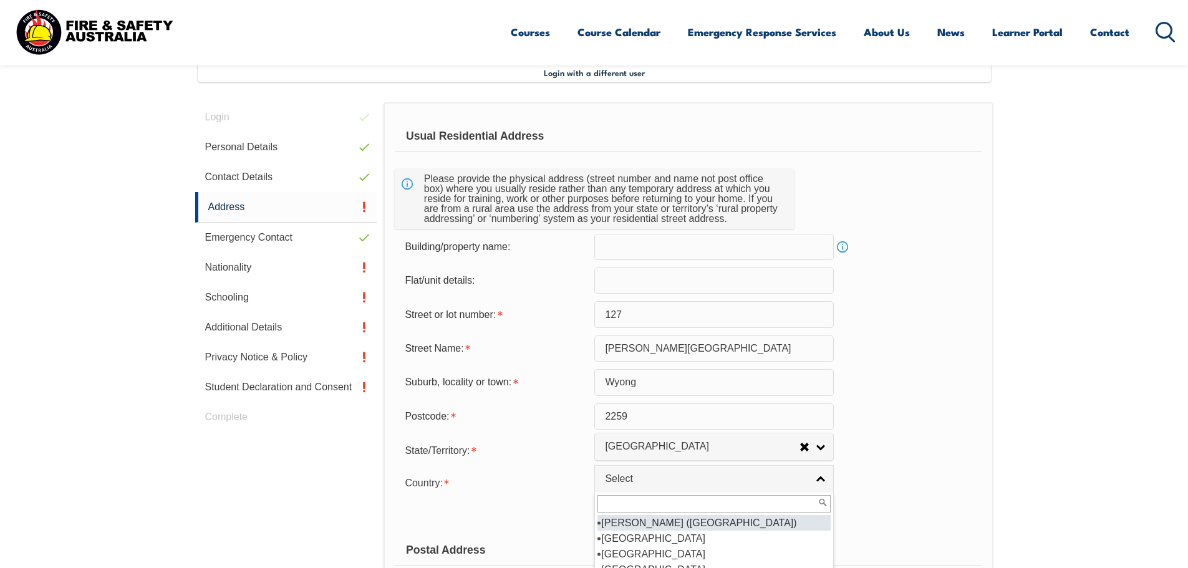
scroll to position [187, 0]
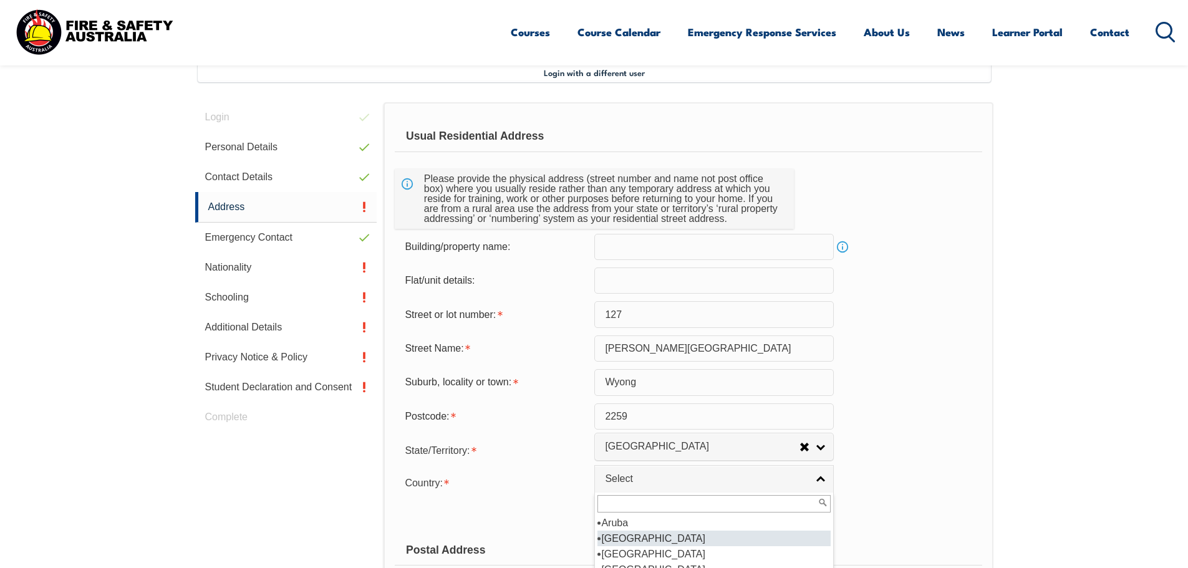
click at [771, 536] on li "[GEOGRAPHIC_DATA]" at bounding box center [713, 539] width 233 height 16
select select "1101"
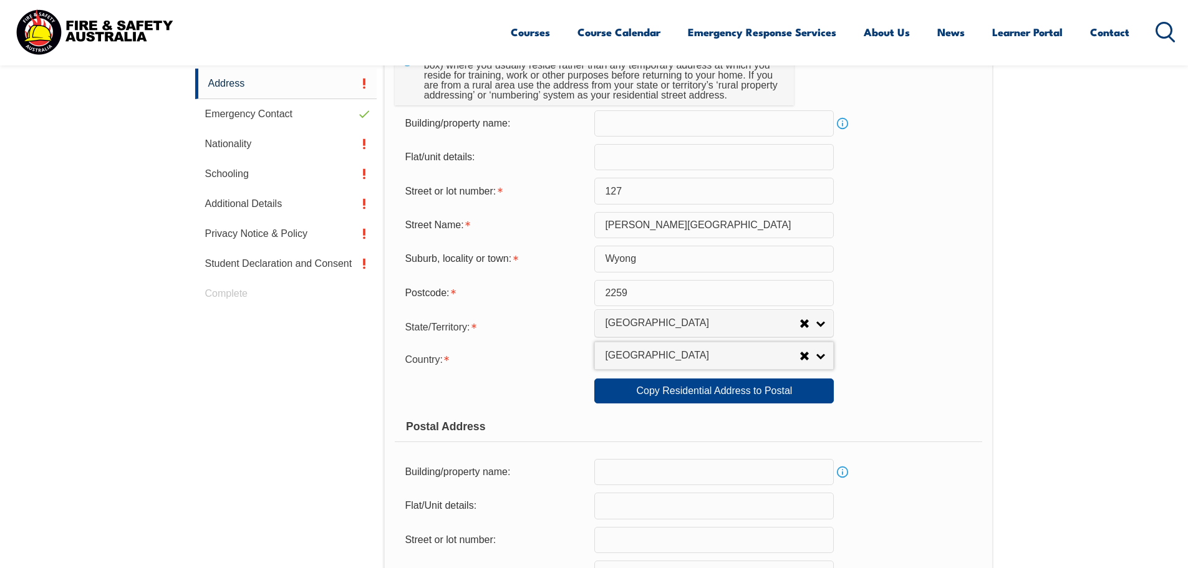
scroll to position [465, 0]
click at [753, 392] on link "Copy Residential Address to Postal" at bounding box center [713, 389] width 239 height 25
type input "127"
type input "[PERSON_NAME][GEOGRAPHIC_DATA]"
type input "Wyong"
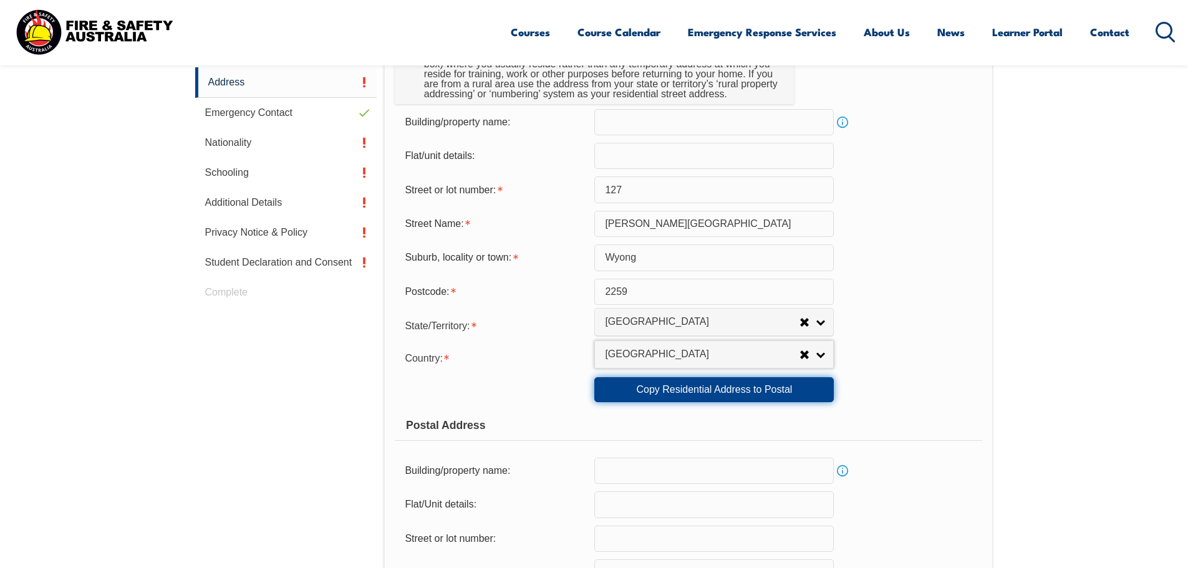
type input "2259"
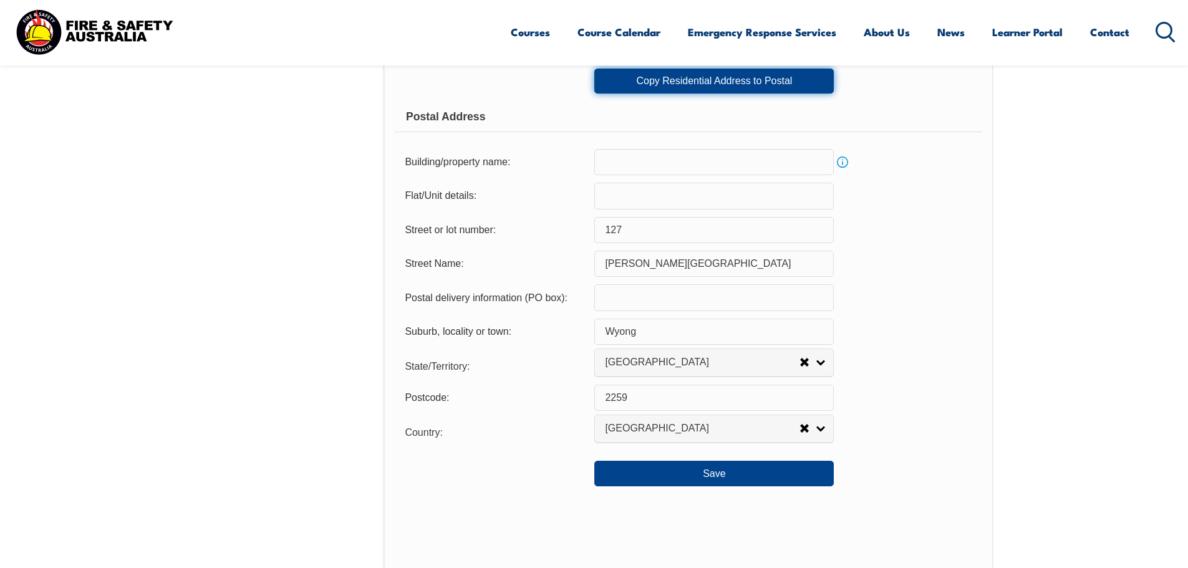
scroll to position [776, 0]
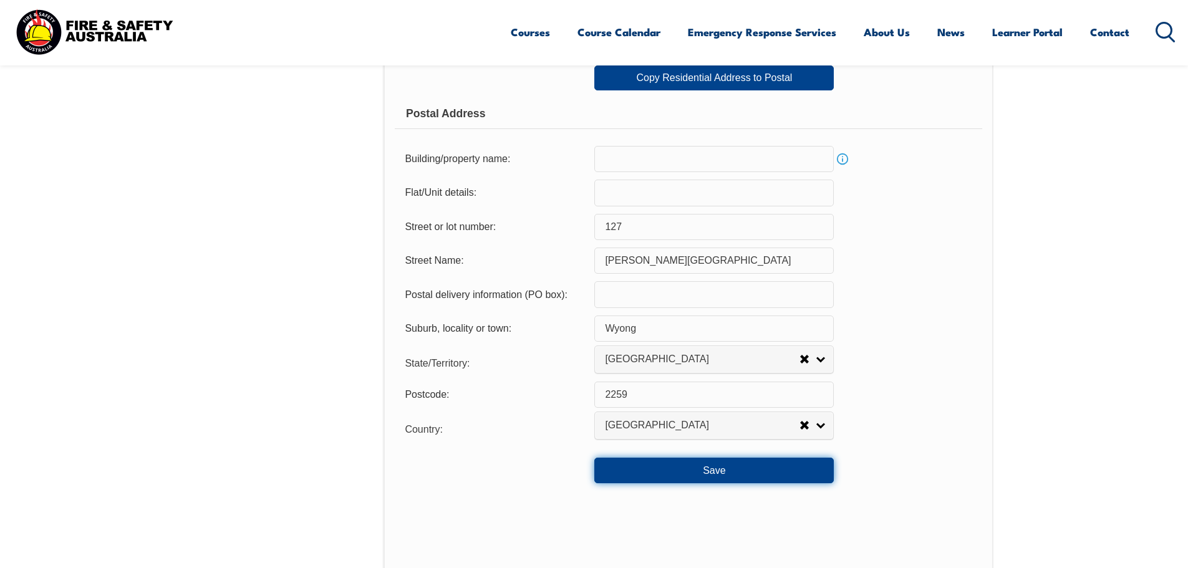
click at [761, 475] on button "Save" at bounding box center [713, 470] width 239 height 25
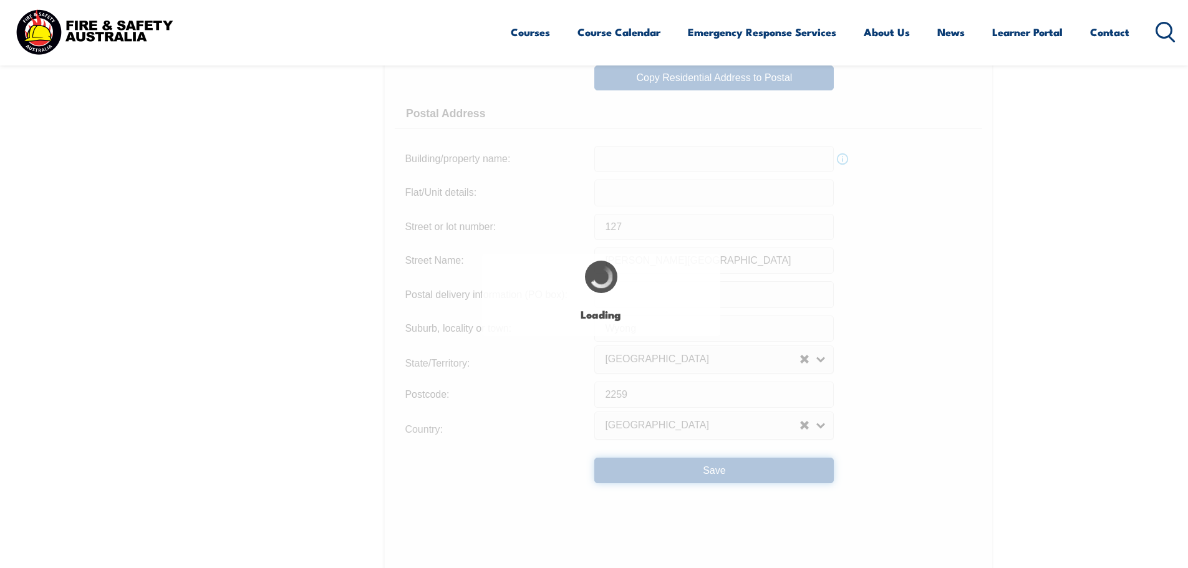
type input "127"
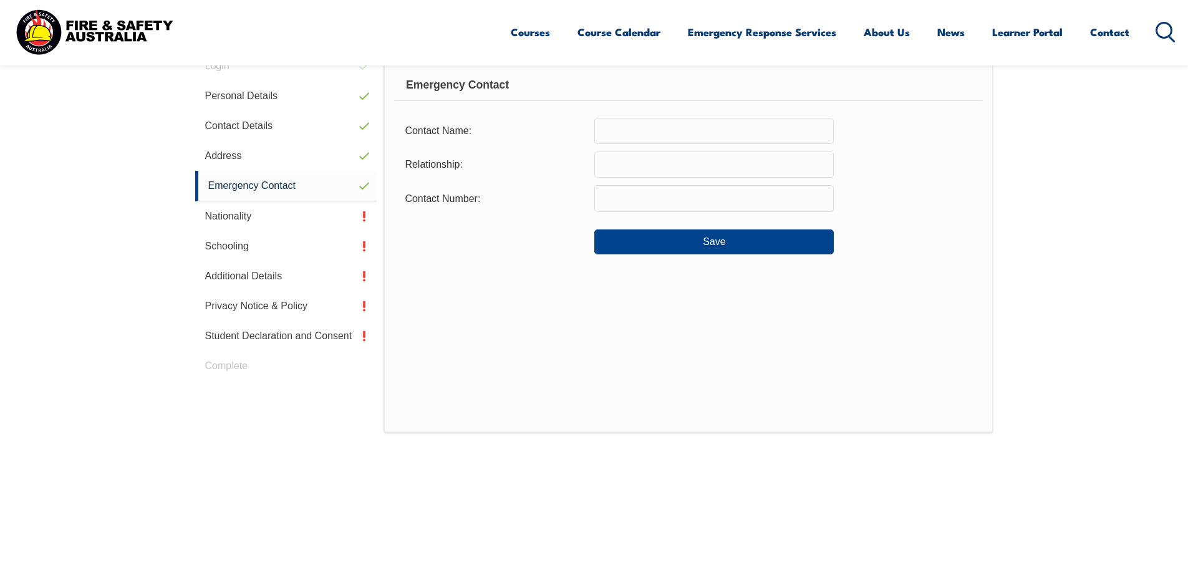
scroll to position [340, 0]
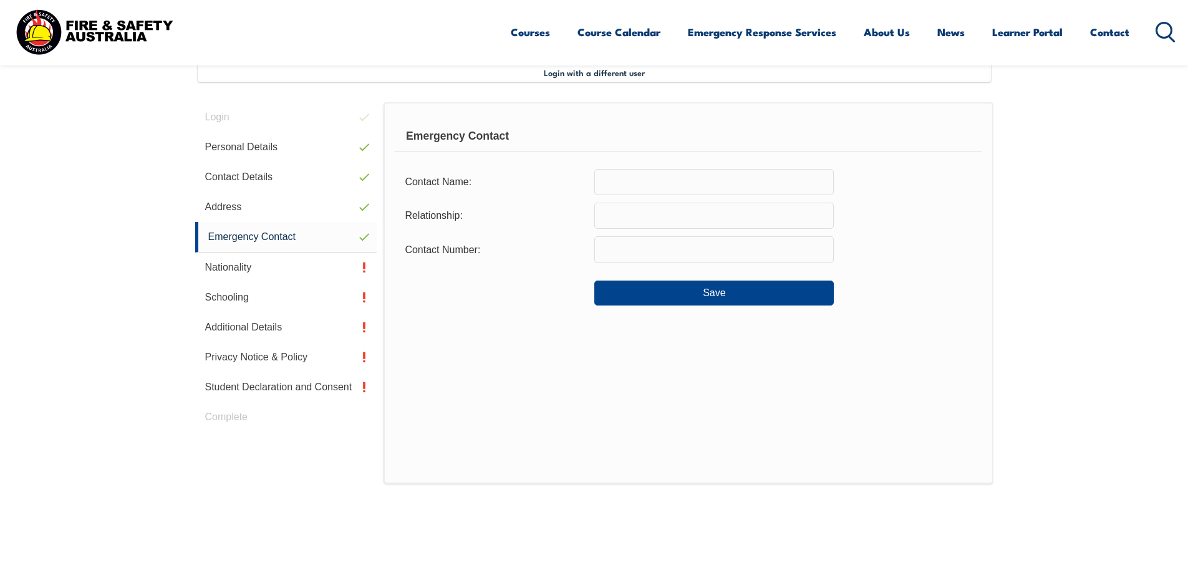
click at [753, 163] on div "Emergency Contact Contact Name: Relationship: Contact Number: Save" at bounding box center [688, 293] width 609 height 382
click at [748, 197] on form "Contact Name: Relationship: Contact Number: Save" at bounding box center [688, 237] width 587 height 137
click at [726, 190] on input "text" at bounding box center [713, 182] width 239 height 26
type input "[PERSON_NAME]"
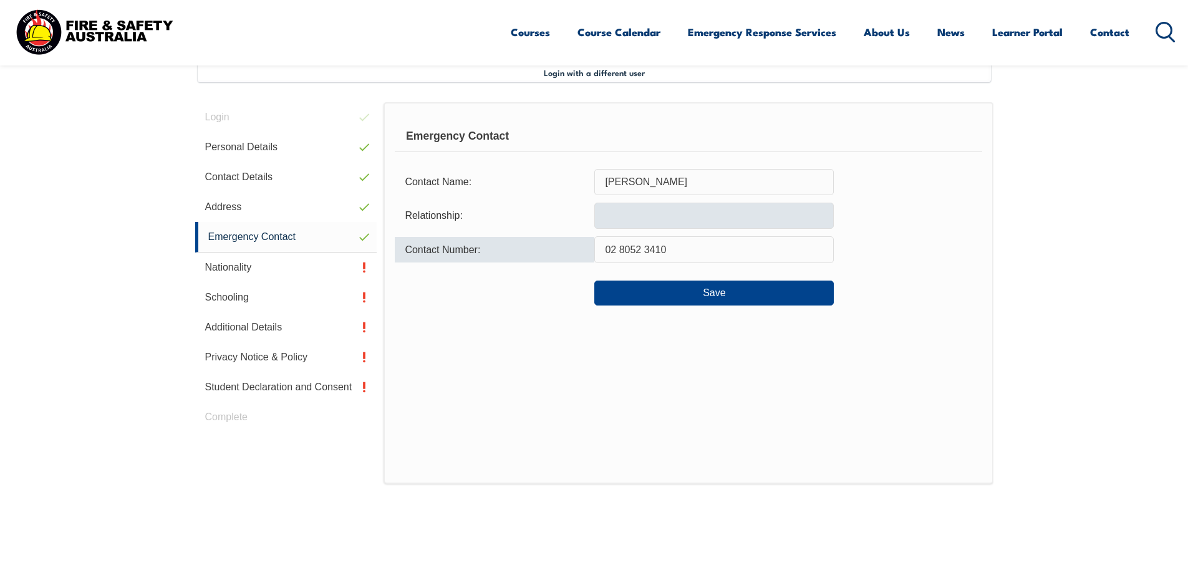
type input "02 8052 3410"
click at [719, 221] on input "text" at bounding box center [713, 216] width 239 height 26
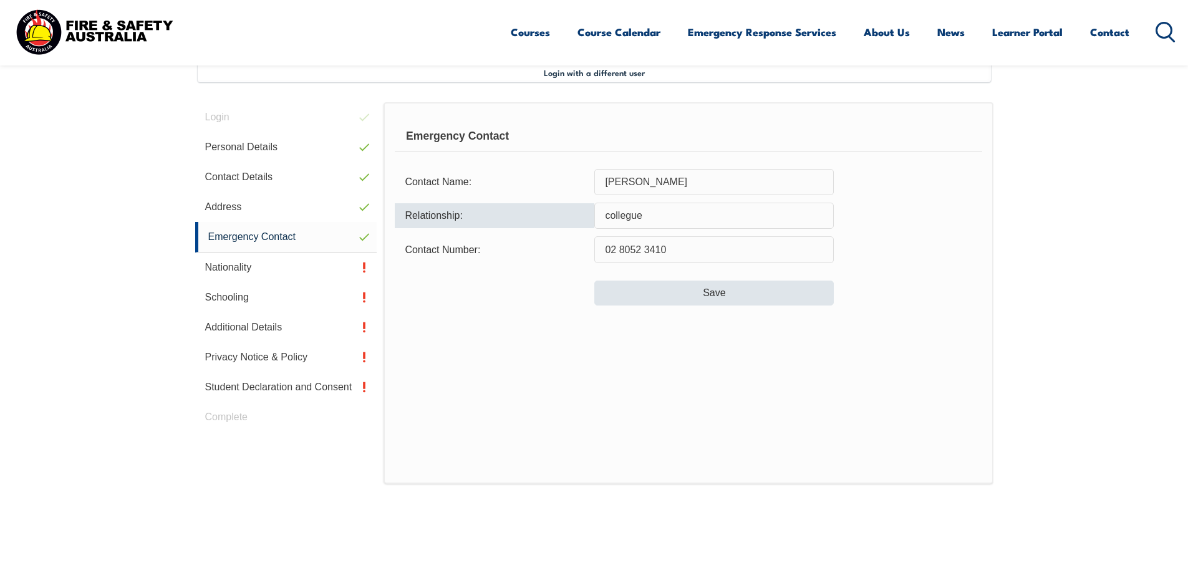
type input "collegue"
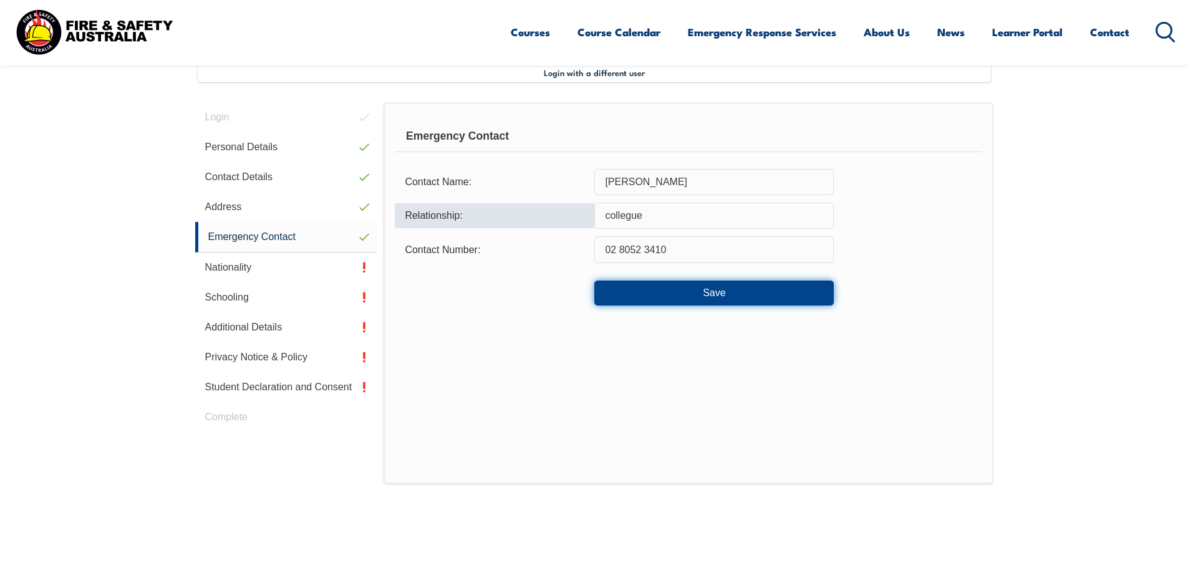
click at [734, 292] on button "Save" at bounding box center [713, 293] width 239 height 25
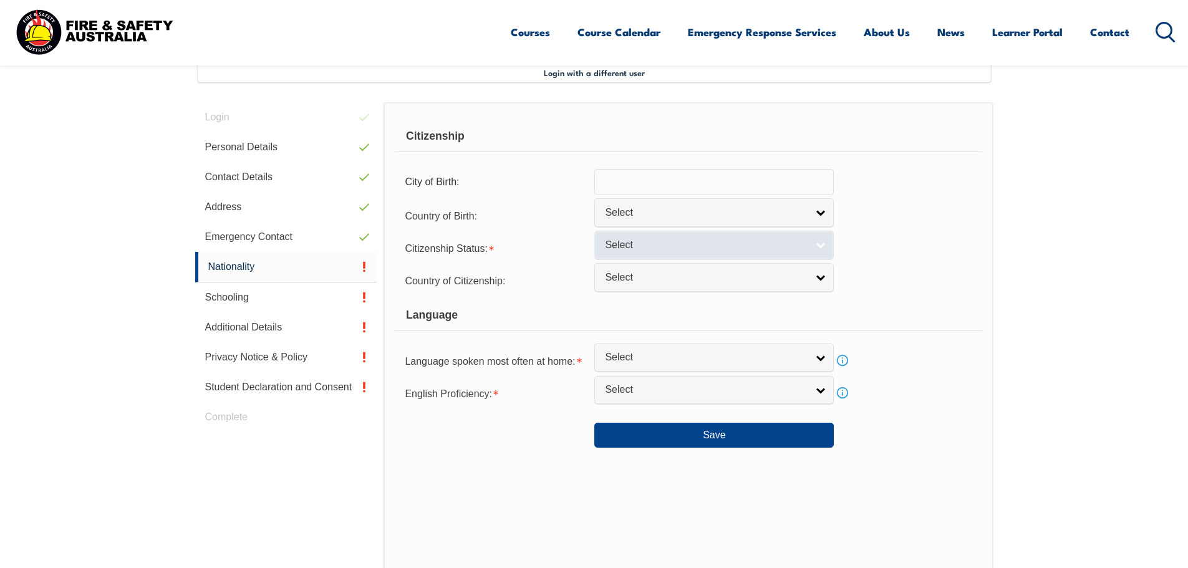
click at [688, 248] on span "Select" at bounding box center [706, 245] width 202 height 13
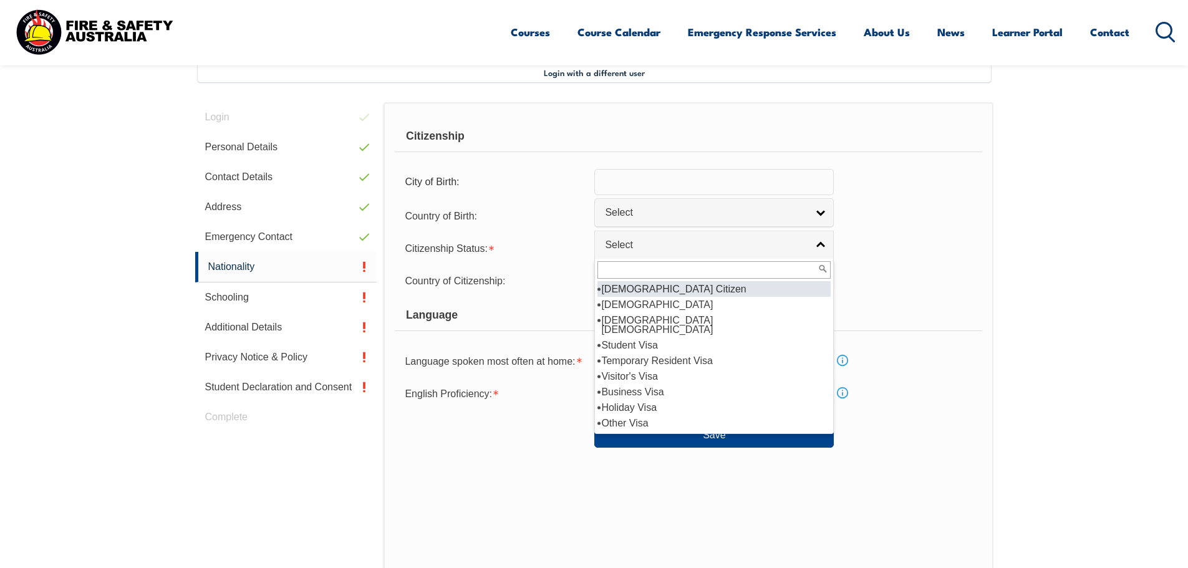
click at [685, 284] on li "[DEMOGRAPHIC_DATA] Citizen" at bounding box center [713, 289] width 233 height 16
select select "1"
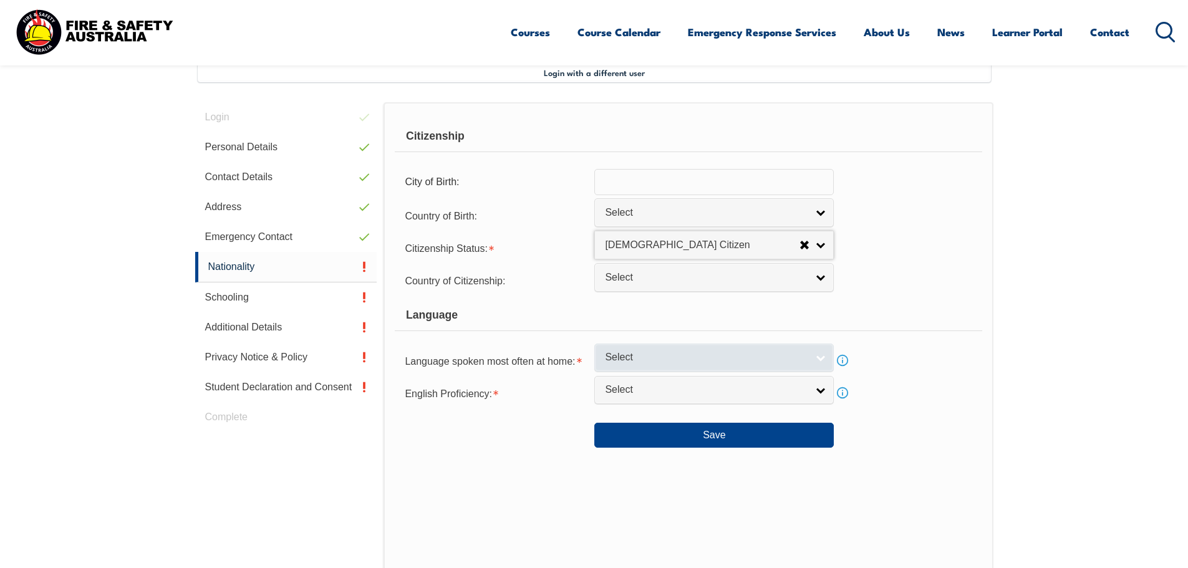
click at [717, 350] on link "Select" at bounding box center [713, 358] width 239 height 28
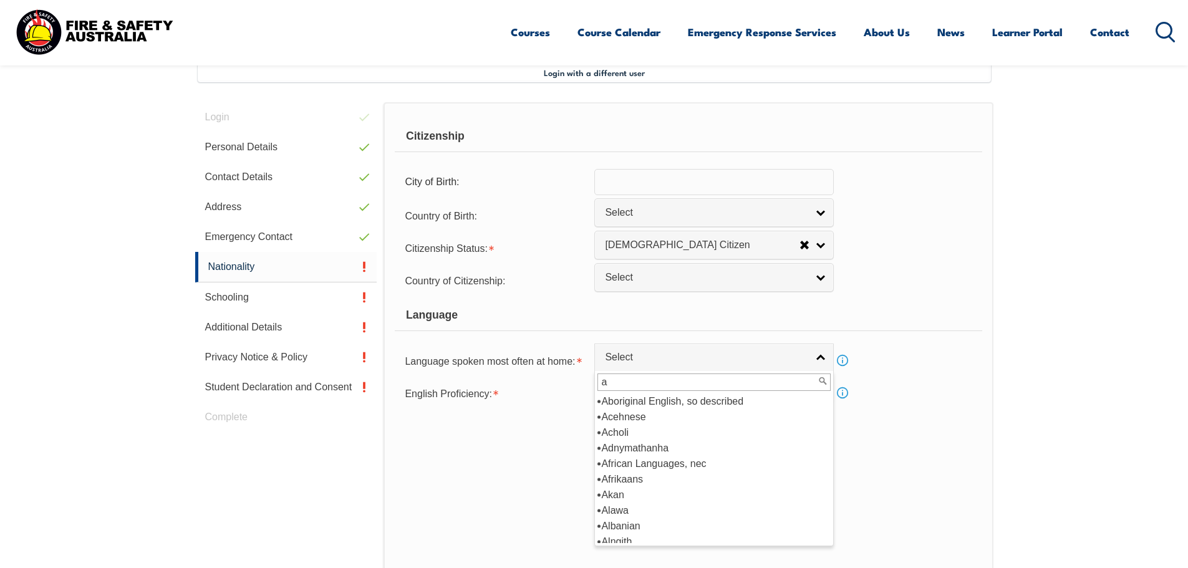
type input "au"
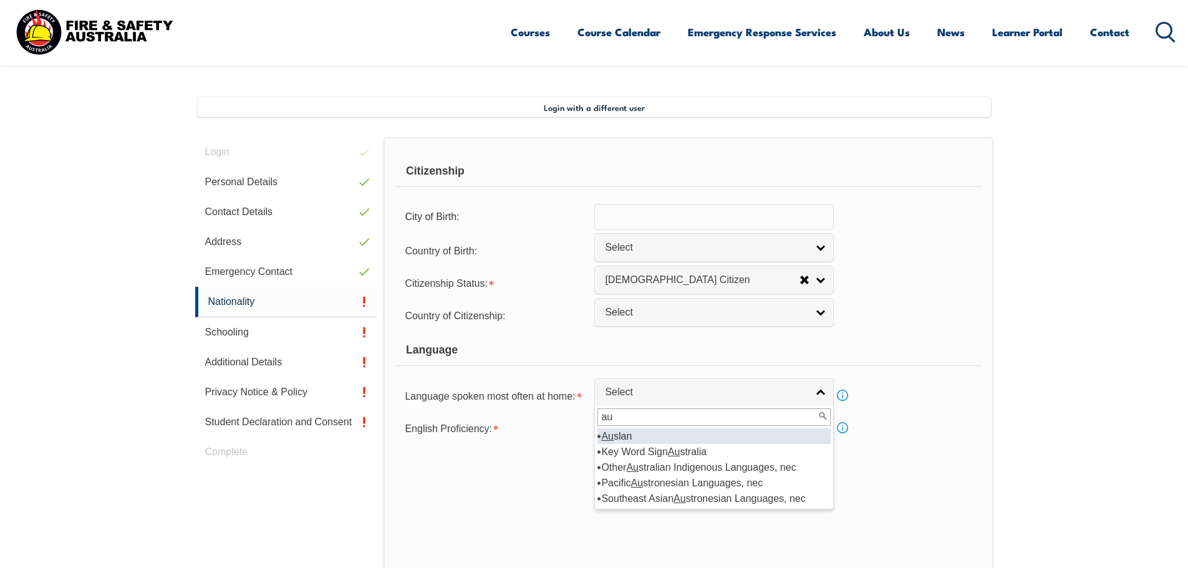
scroll to position [277, 0]
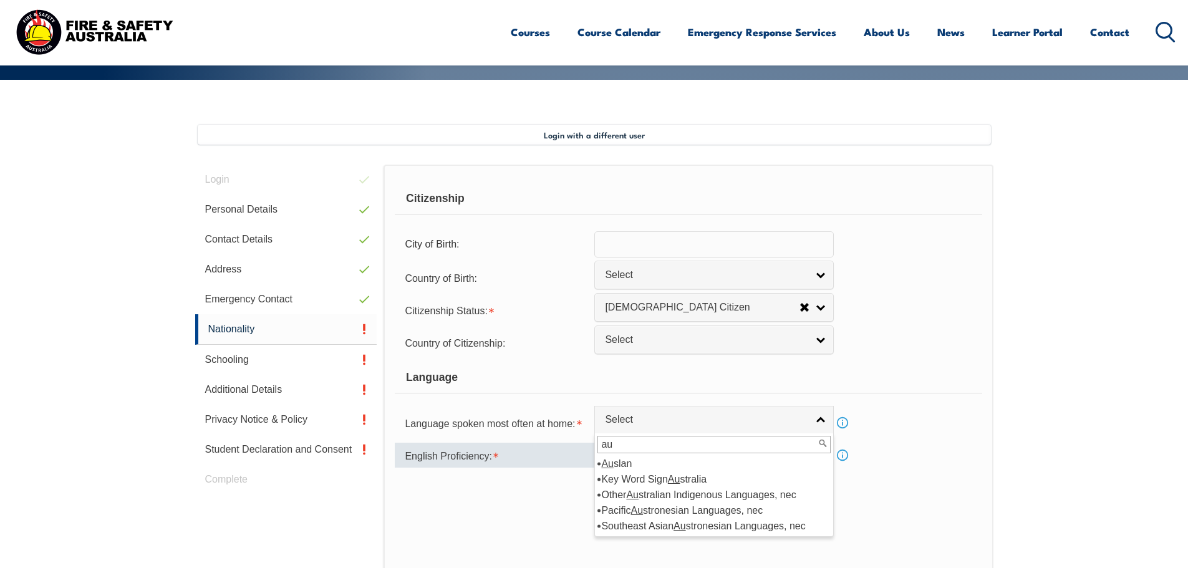
drag, startPoint x: 655, startPoint y: 446, endPoint x: 406, endPoint y: 443, distance: 248.8
click at [406, 443] on form "Citizenship City of Birth: Country of Birth: [GEOGRAPHIC_DATA] ([DEMOGRAPHIC_DA…" at bounding box center [688, 346] width 587 height 327
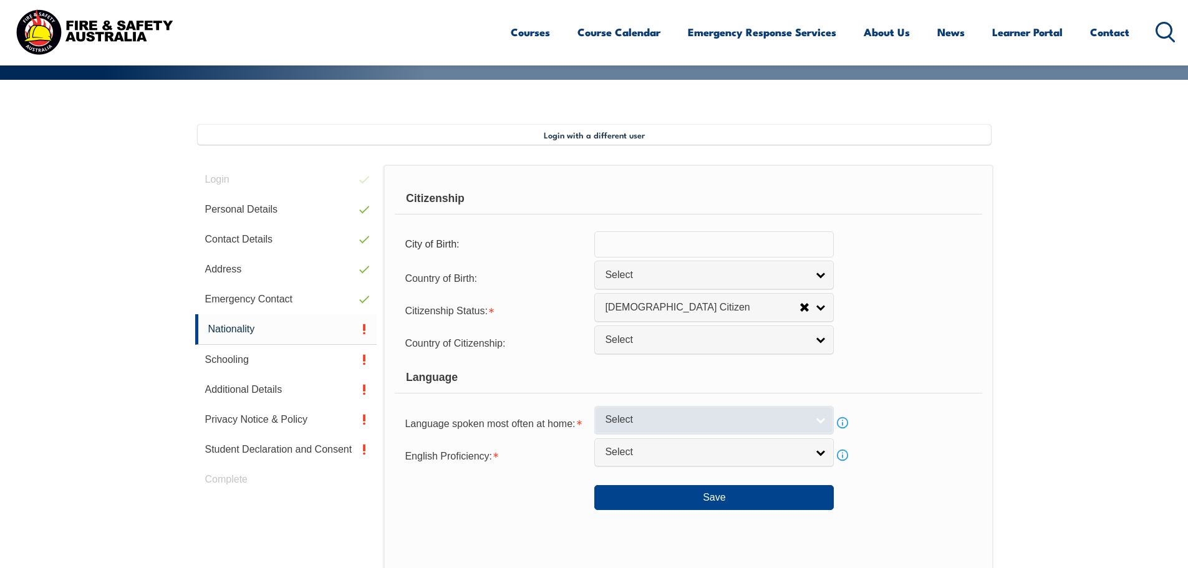
click at [698, 413] on span "Select" at bounding box center [706, 419] width 202 height 13
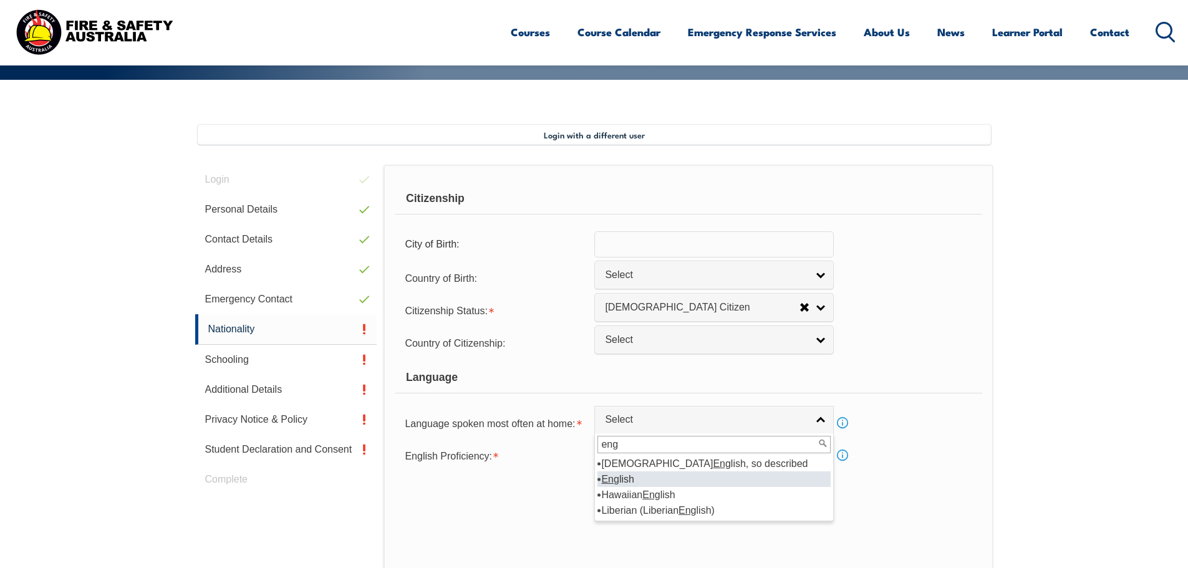
type input "eng"
click at [662, 481] on li "Eng lish" at bounding box center [713, 479] width 233 height 16
select select "1201"
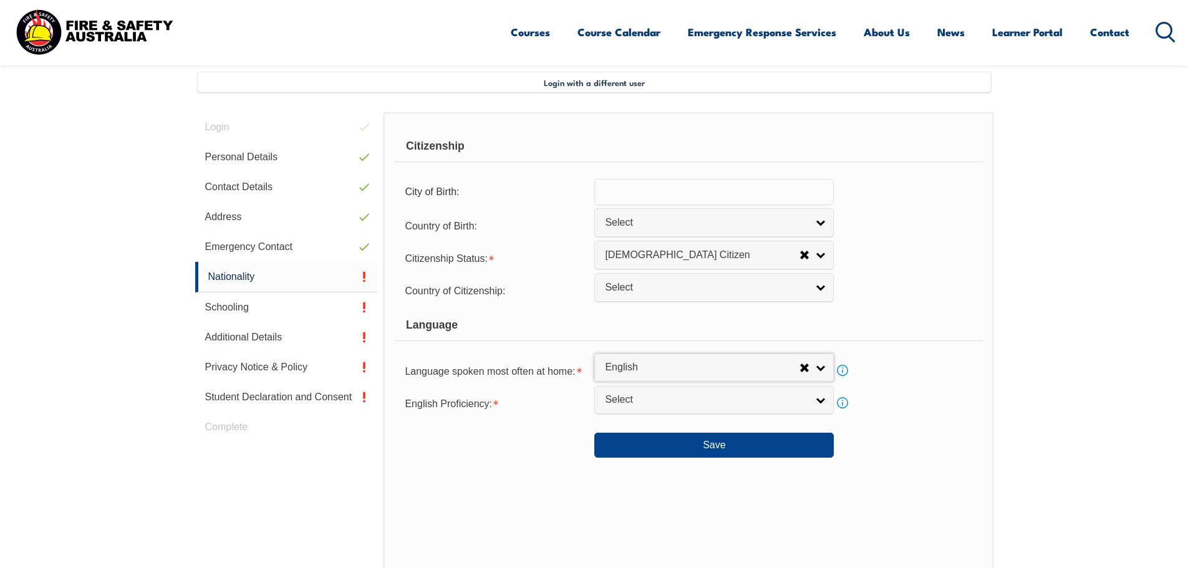
scroll to position [402, 0]
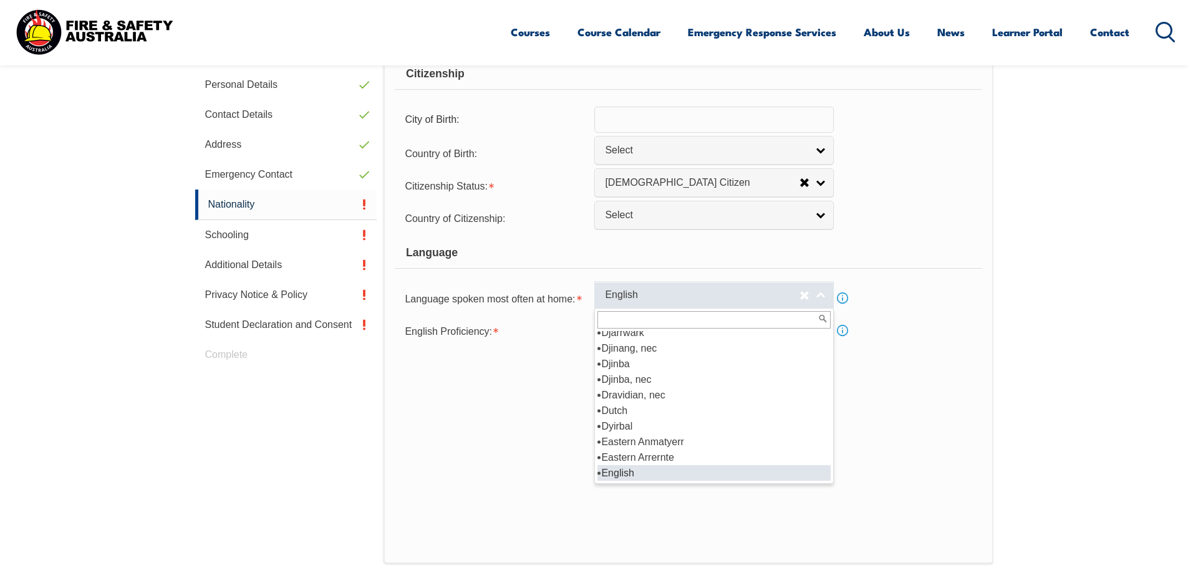
click at [662, 287] on link "English" at bounding box center [713, 295] width 239 height 28
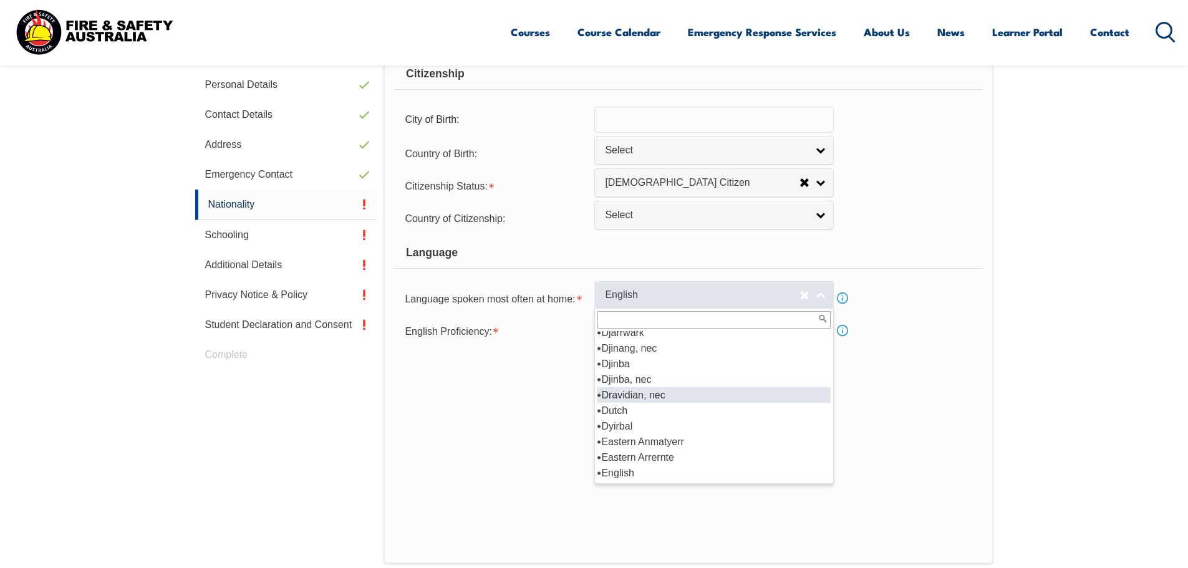
scroll to position [1428, 0]
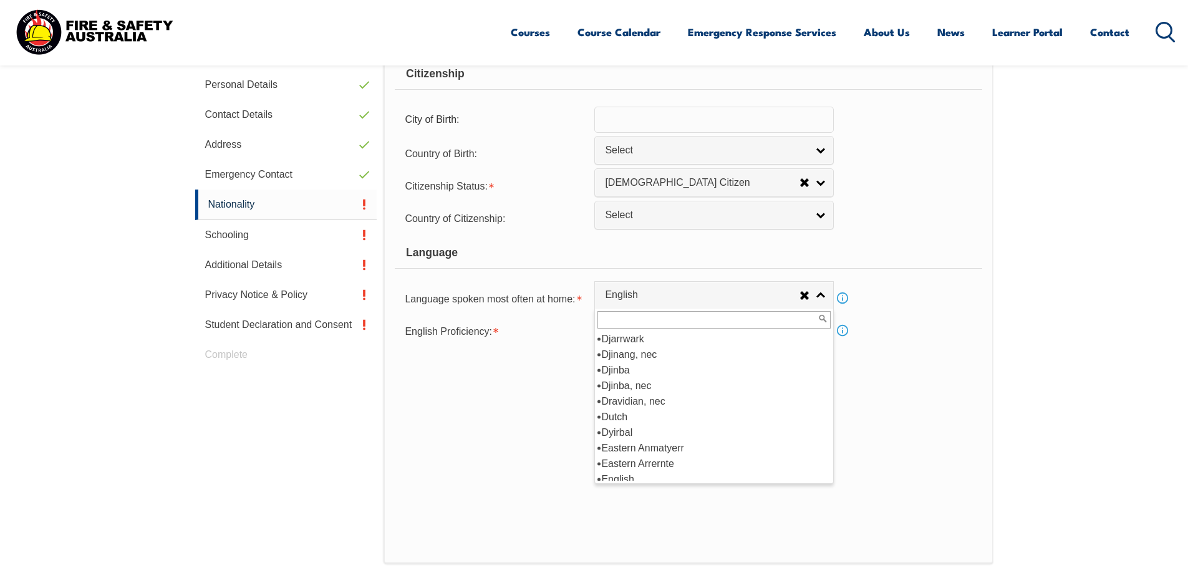
click at [578, 344] on form "Citizenship City of Birth: Country of Birth: [GEOGRAPHIC_DATA] ([DEMOGRAPHIC_DA…" at bounding box center [688, 222] width 587 height 327
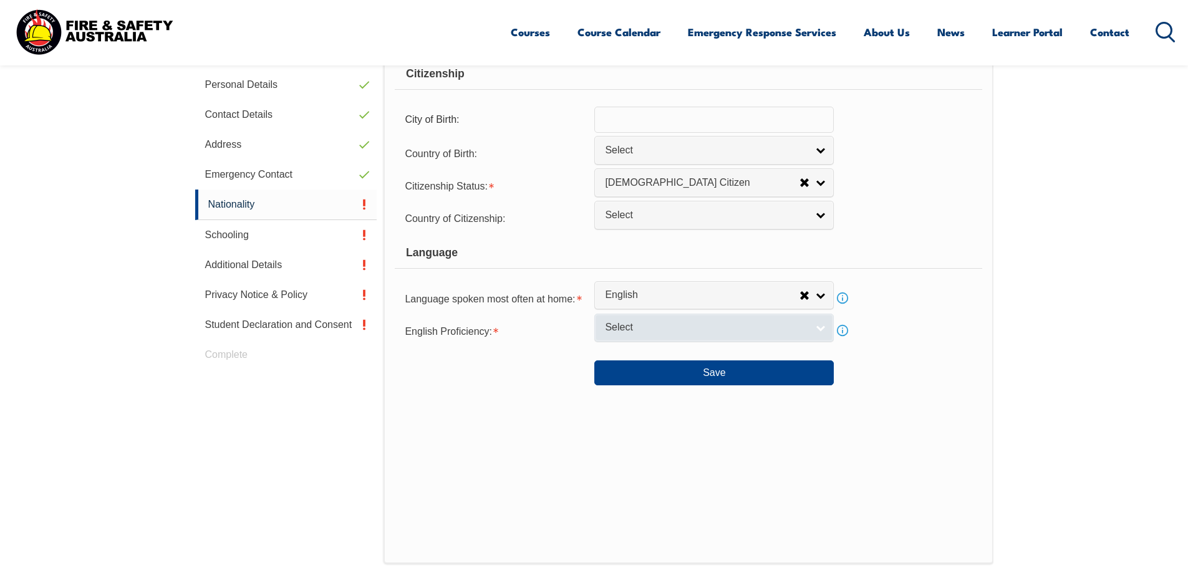
click at [696, 340] on link "Select" at bounding box center [713, 328] width 239 height 28
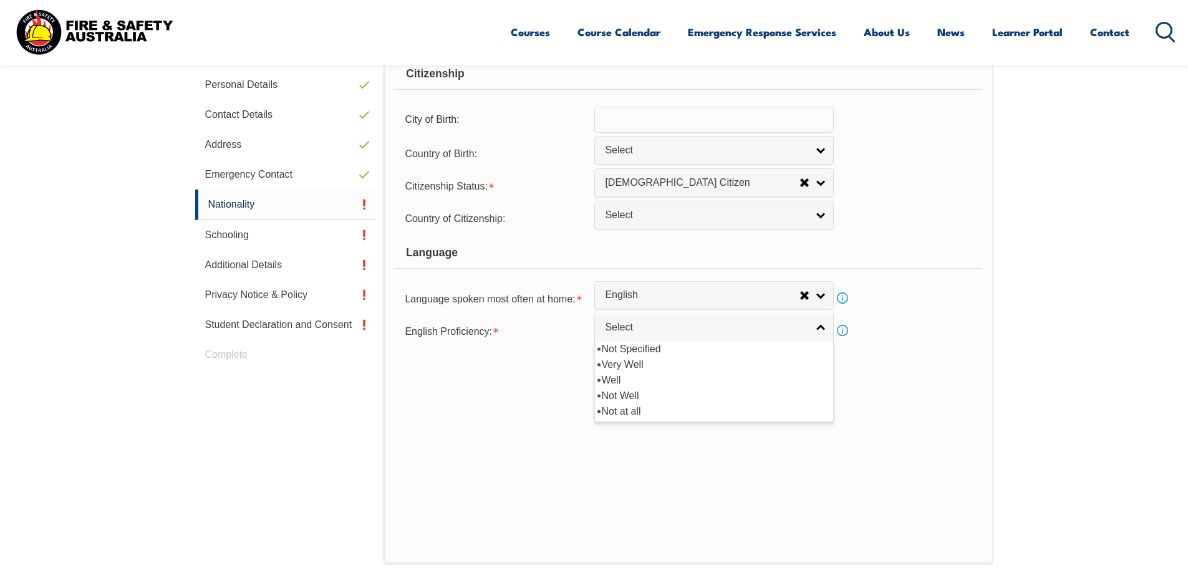
click at [530, 384] on div "Save" at bounding box center [688, 367] width 587 height 35
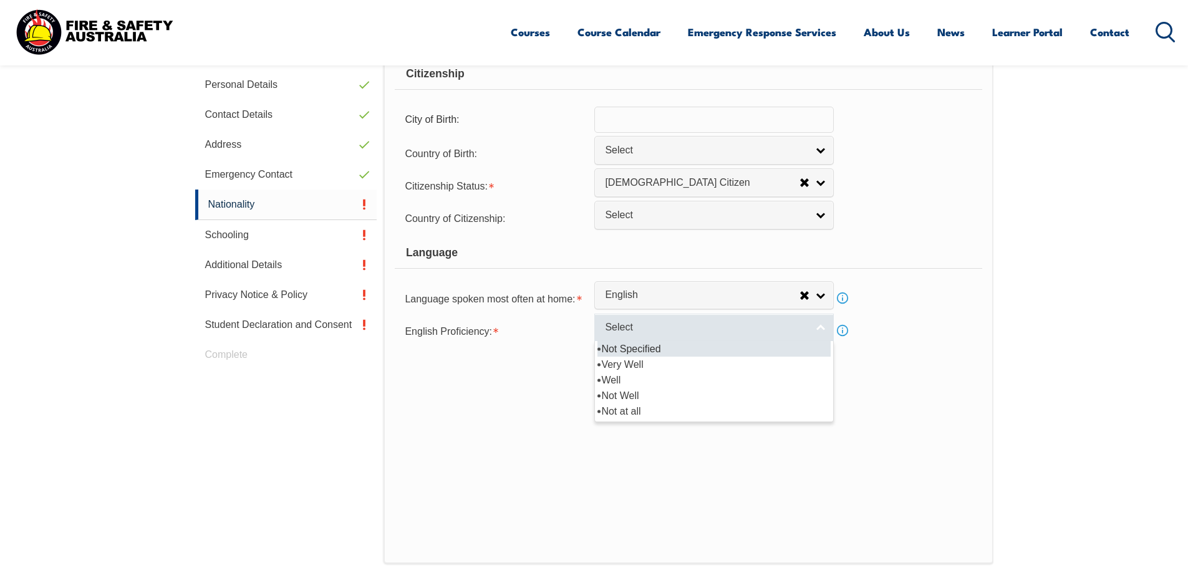
click at [733, 327] on span "Select" at bounding box center [706, 327] width 202 height 13
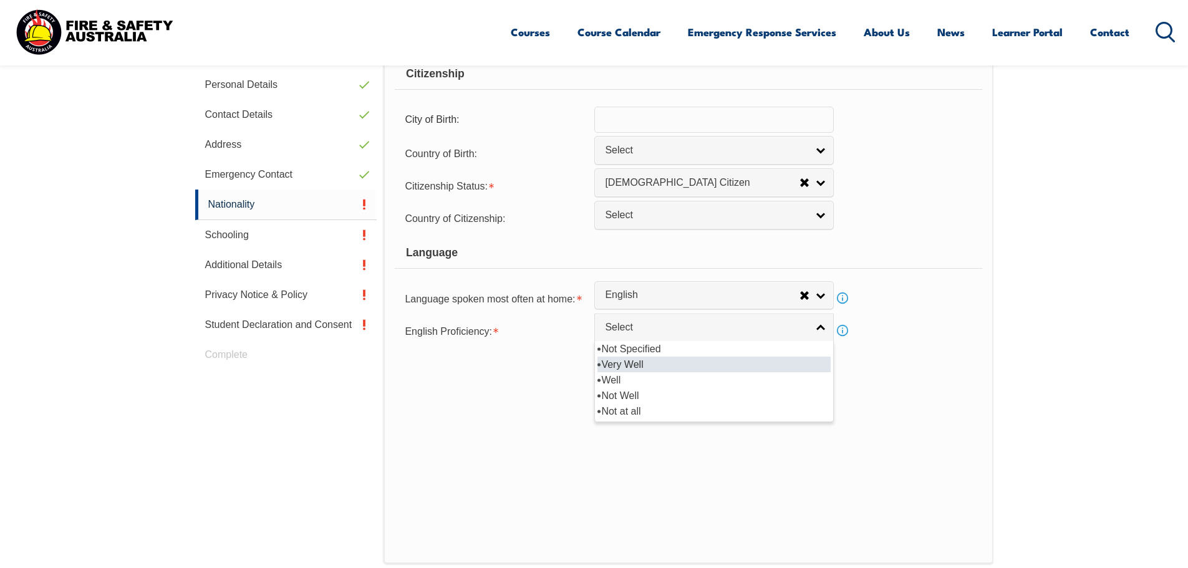
click at [652, 362] on li "Very Well" at bounding box center [713, 365] width 233 height 16
select select "1"
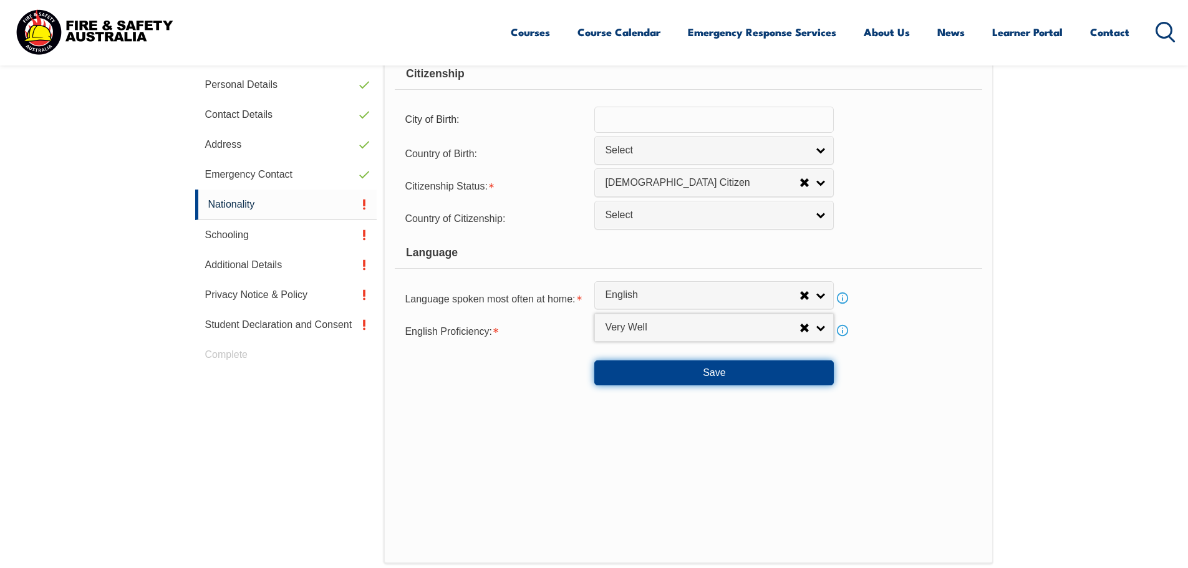
click at [670, 376] on button "Save" at bounding box center [713, 372] width 239 height 25
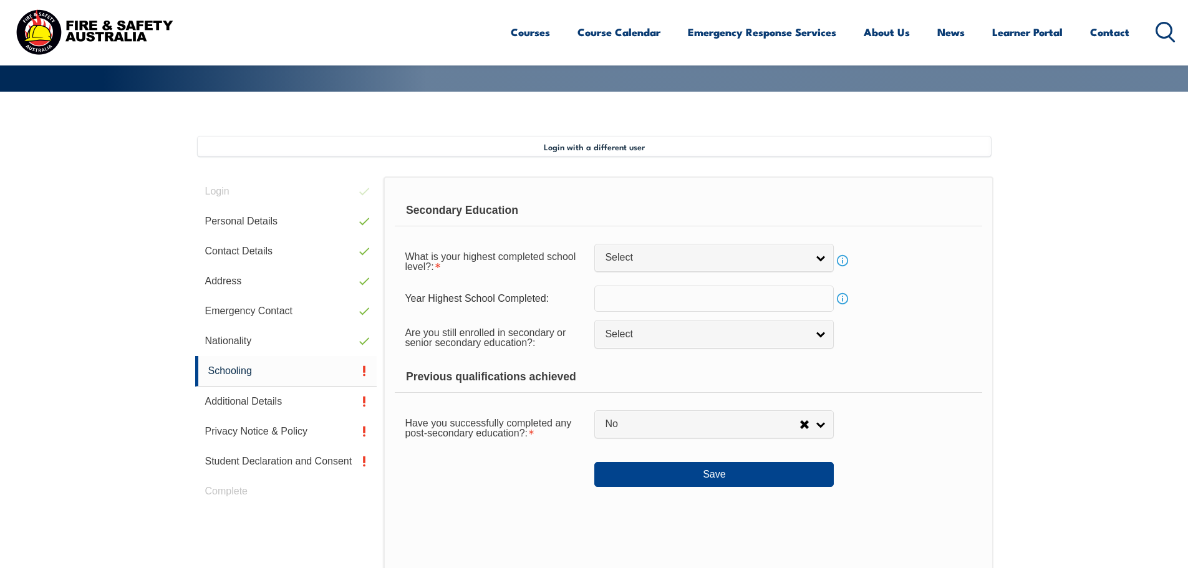
scroll to position [215, 0]
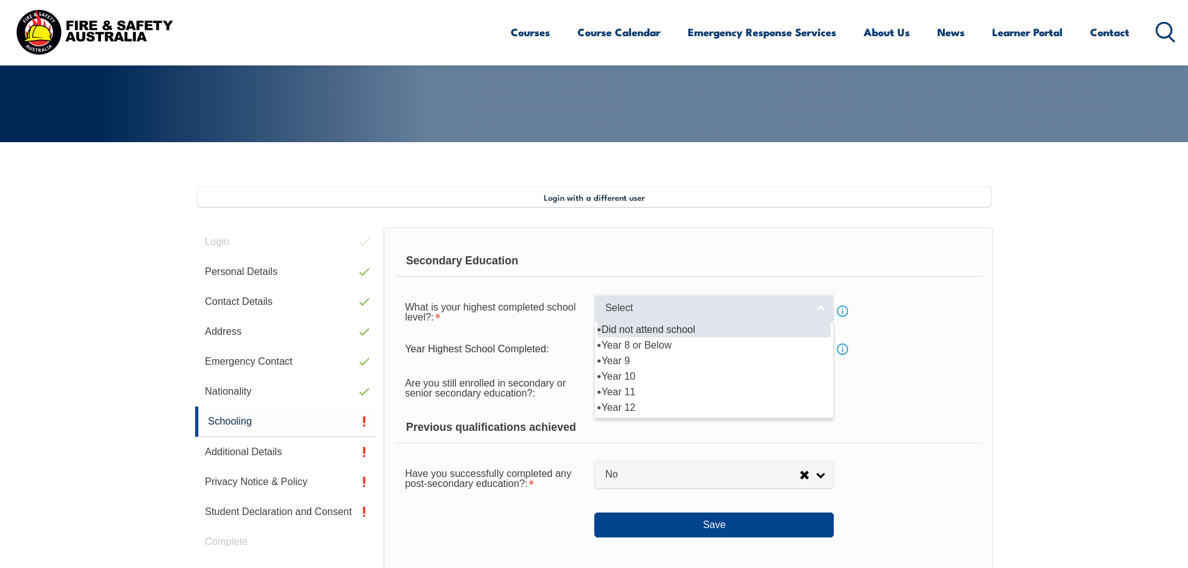
click at [716, 312] on span "Select" at bounding box center [706, 308] width 202 height 13
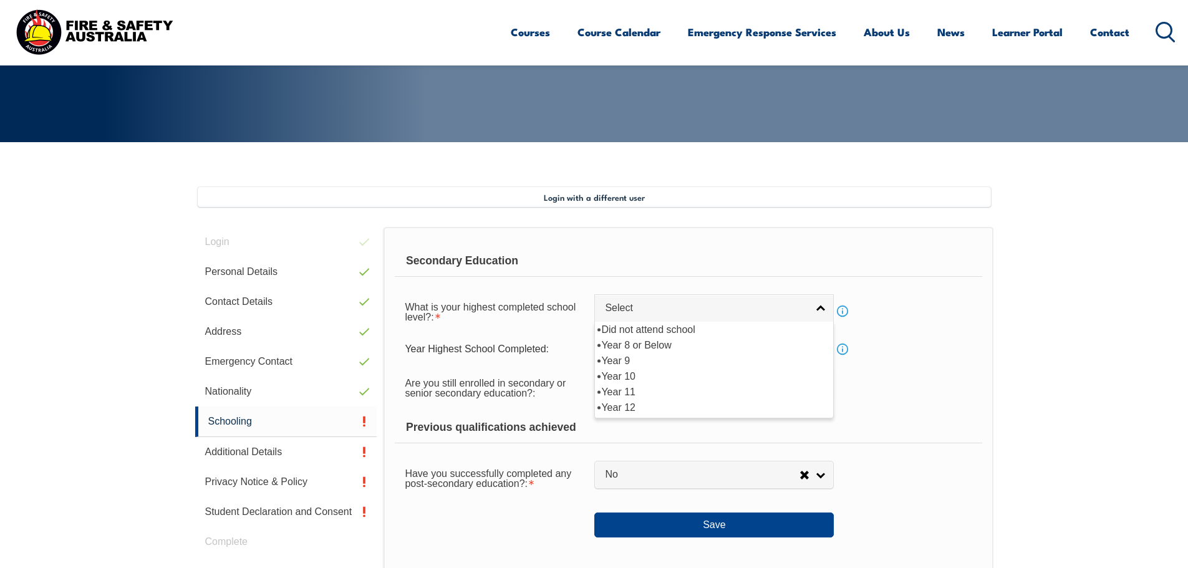
click at [936, 413] on div "Previous qualifications achieved" at bounding box center [688, 427] width 587 height 31
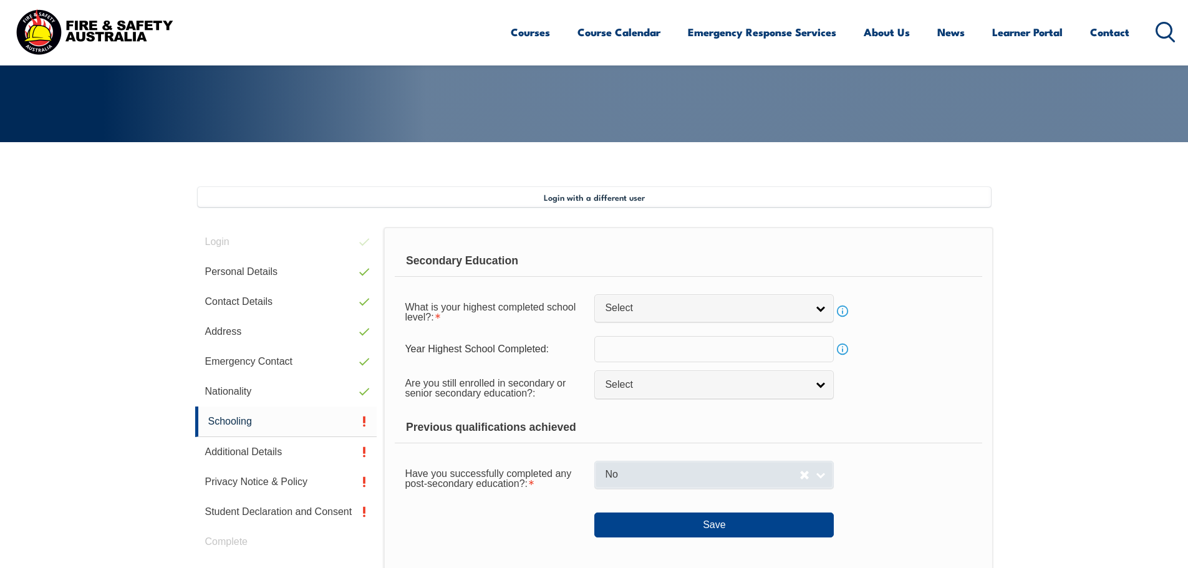
click at [707, 481] on span "No" at bounding box center [702, 474] width 195 height 13
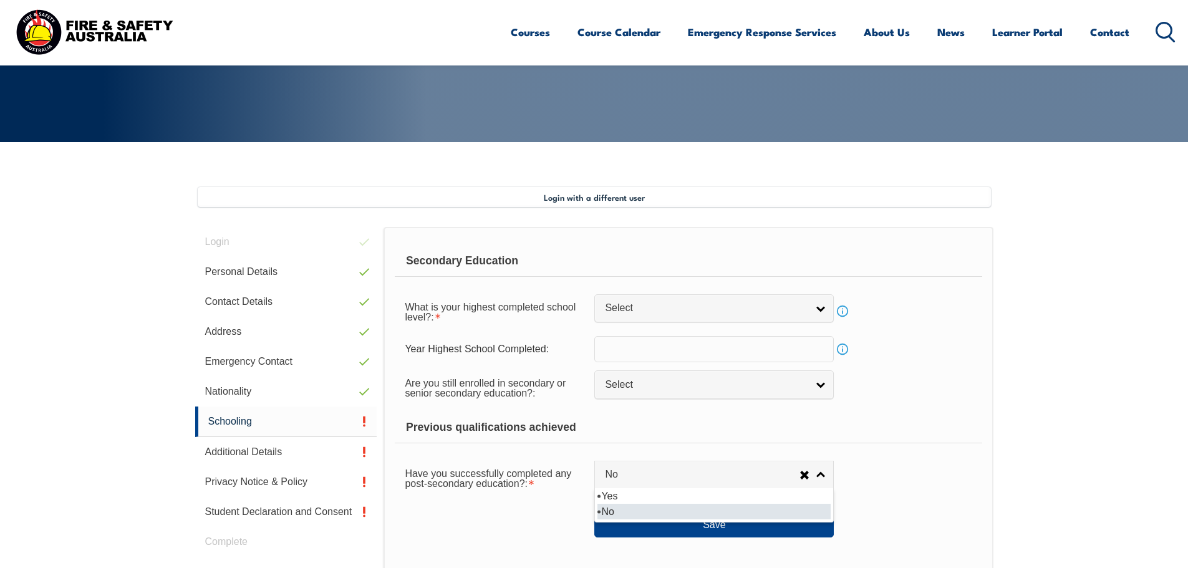
click at [614, 513] on li "No" at bounding box center [713, 512] width 233 height 16
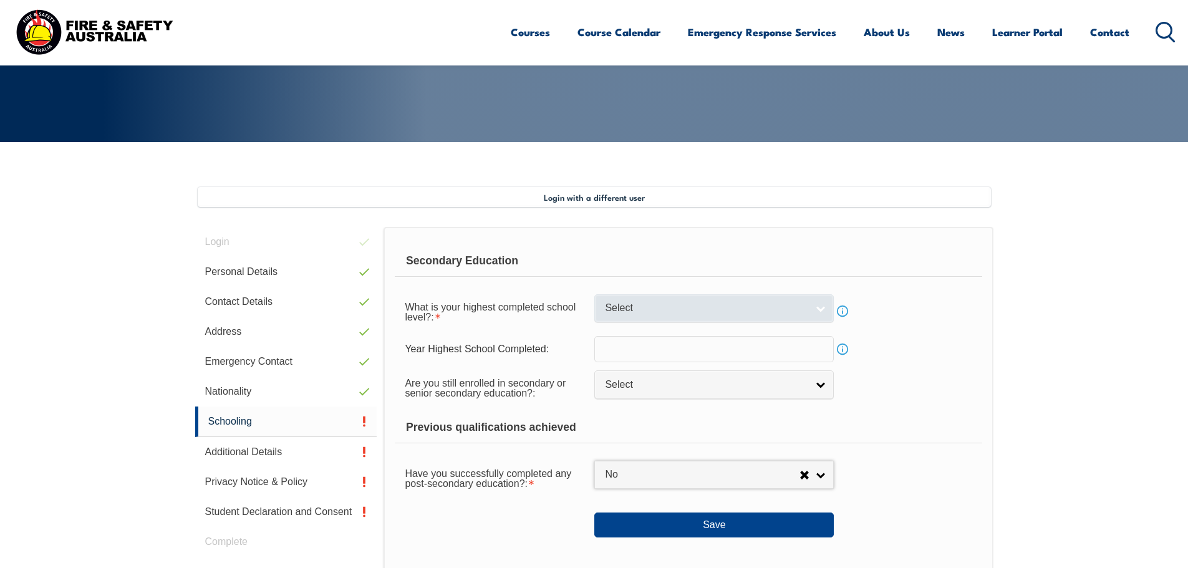
click at [723, 312] on span "Select" at bounding box center [706, 308] width 202 height 13
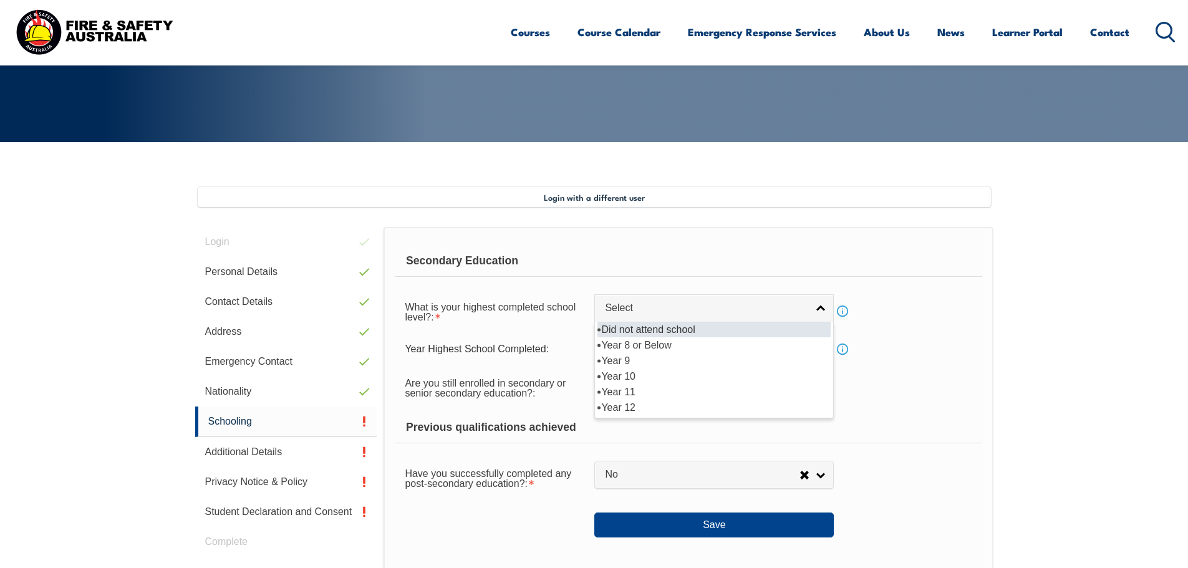
click at [900, 332] on form "Secondary Education What is your highest completed school level?: Did not atten…" at bounding box center [688, 392] width 587 height 292
click at [672, 303] on span "Select" at bounding box center [706, 308] width 202 height 13
click at [945, 326] on div "What is your highest completed school level?: Did not attend school Year 8 or B…" at bounding box center [688, 311] width 587 height 35
click at [693, 304] on span "Select" at bounding box center [706, 308] width 202 height 13
click at [654, 374] on li "Year 10" at bounding box center [713, 377] width 233 height 16
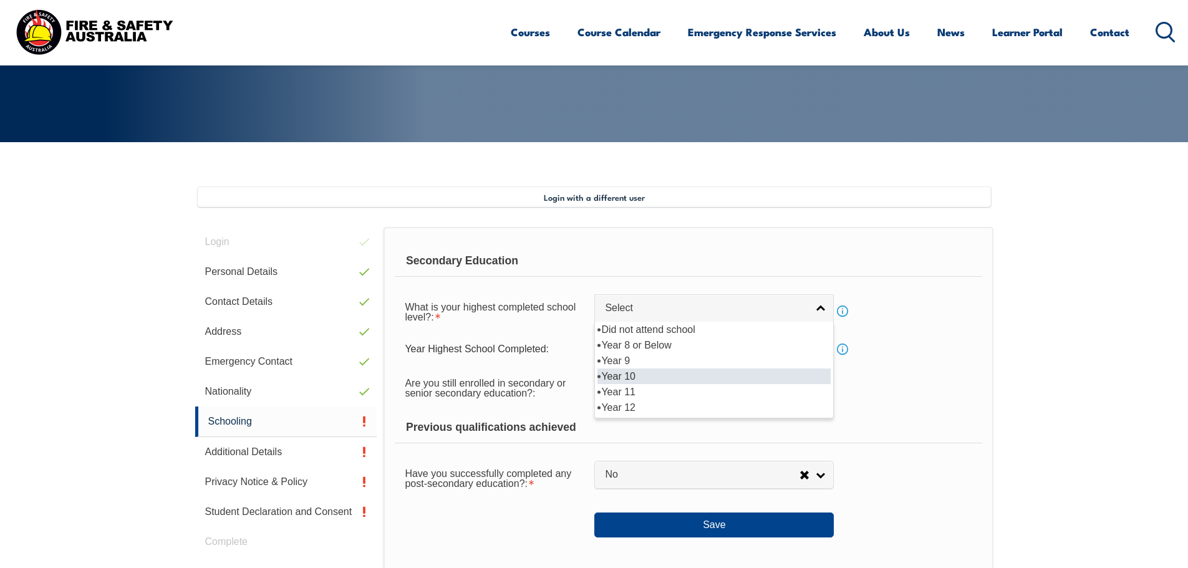
select select "10"
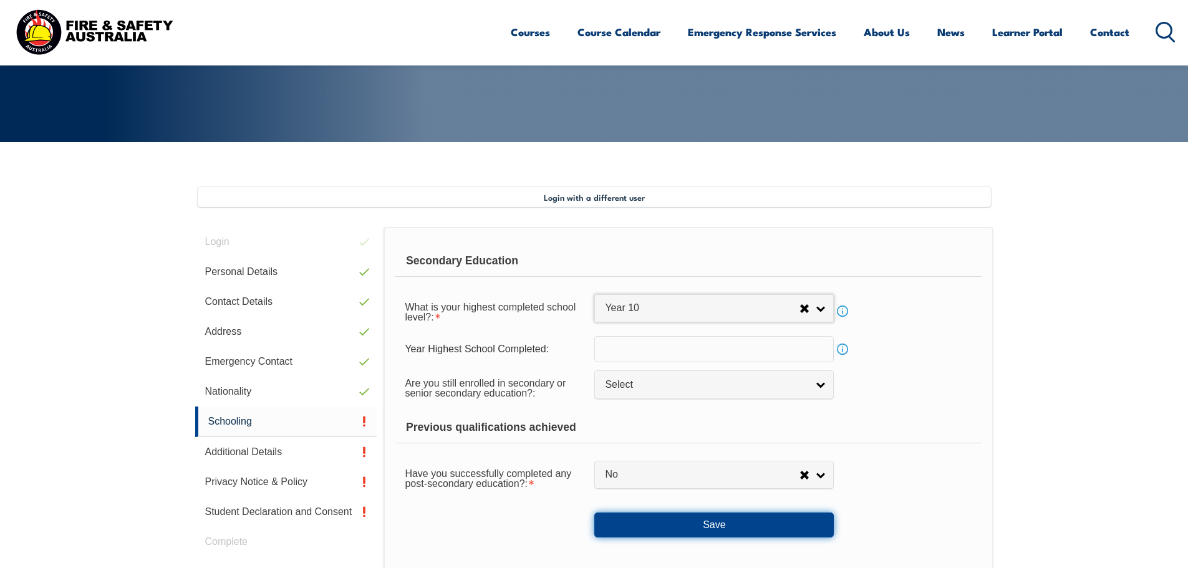
click at [726, 526] on button "Save" at bounding box center [713, 525] width 239 height 25
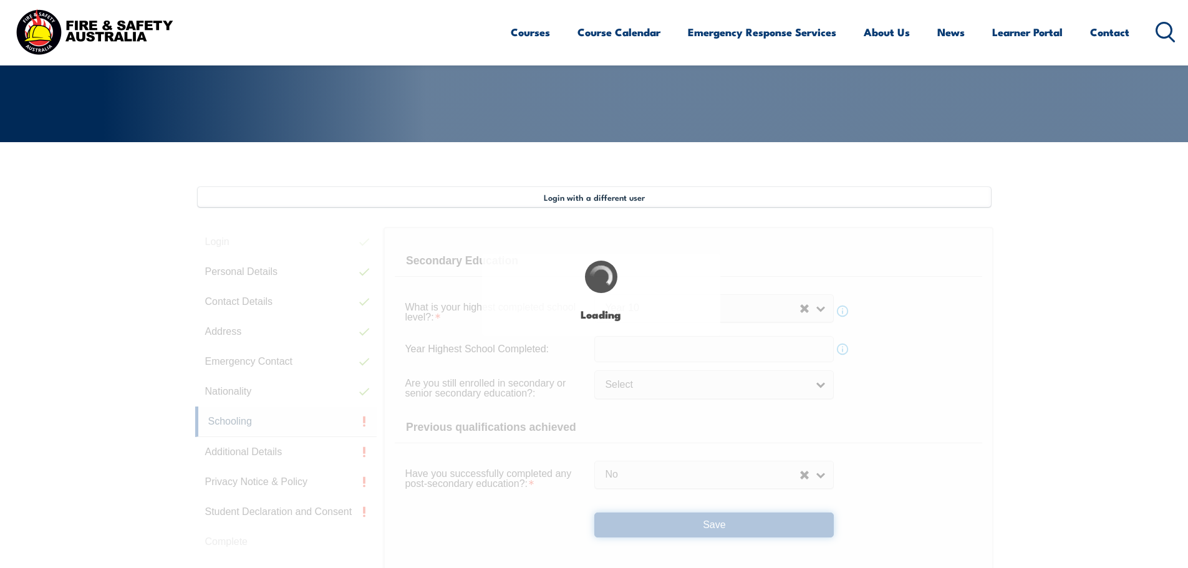
select select
select select "false"
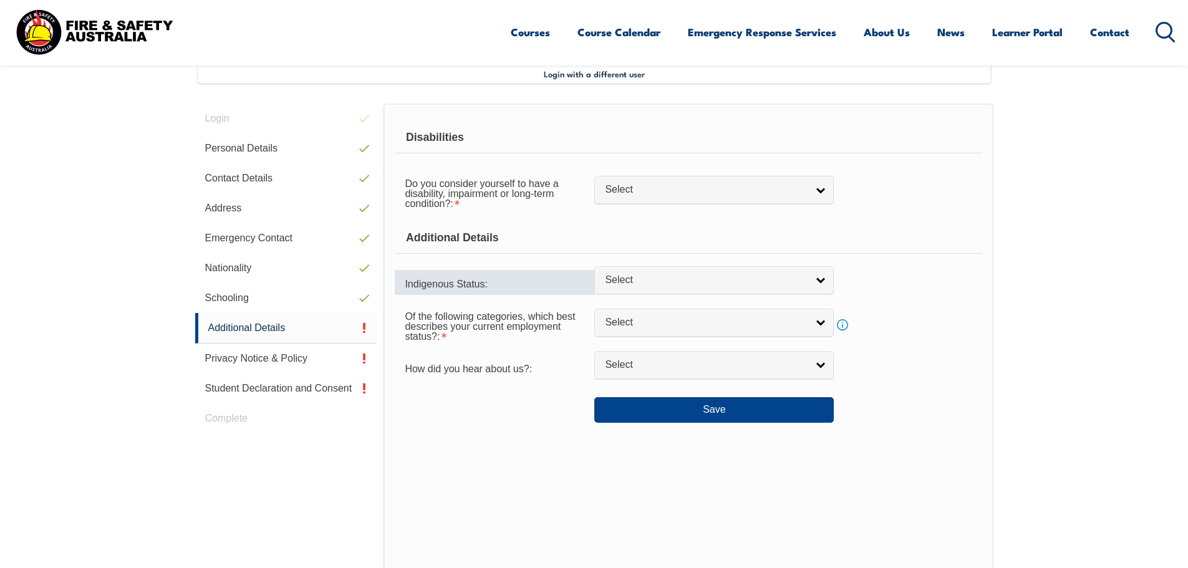
scroll to position [340, 0]
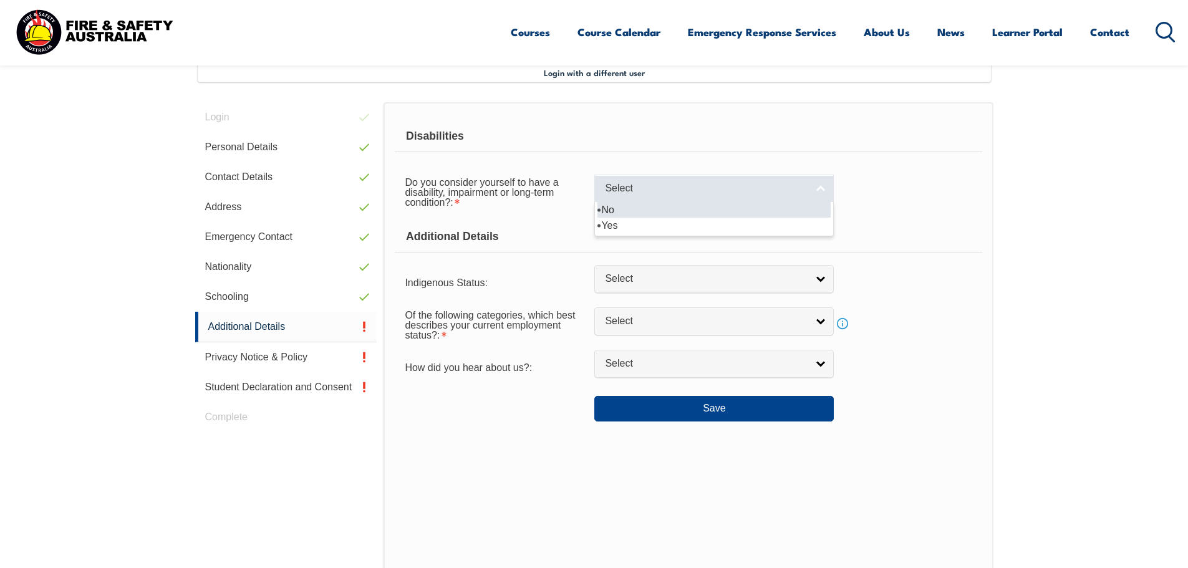
click at [708, 200] on link "Select" at bounding box center [713, 189] width 239 height 28
click at [674, 211] on li "No" at bounding box center [713, 210] width 233 height 16
select select "false"
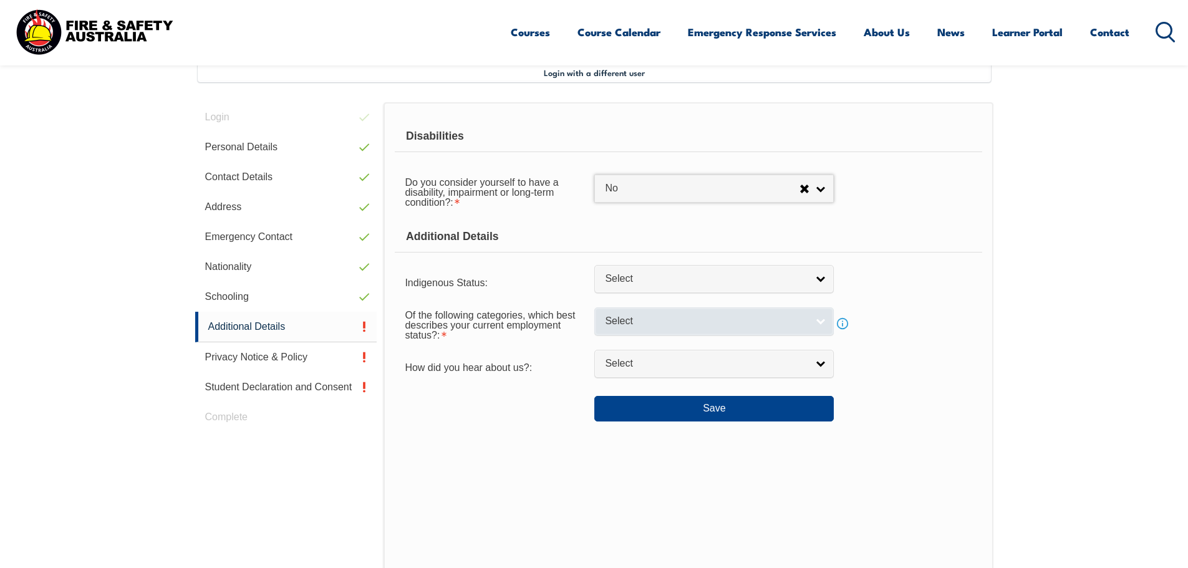
click at [764, 321] on span "Select" at bounding box center [706, 321] width 202 height 13
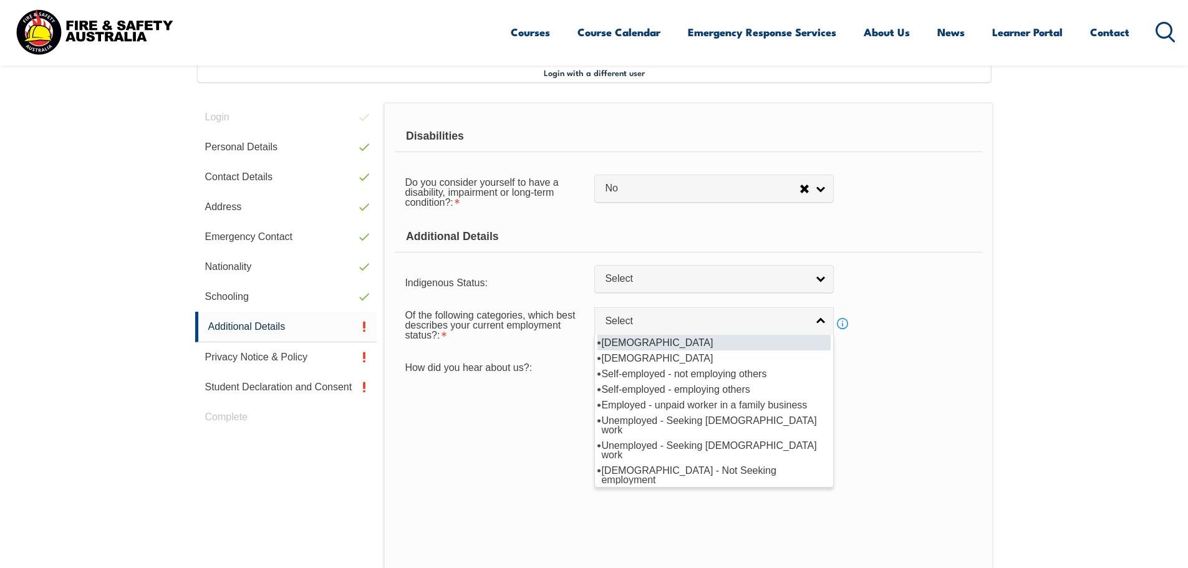
click at [676, 340] on li "[DEMOGRAPHIC_DATA]" at bounding box center [713, 343] width 233 height 16
select select "1"
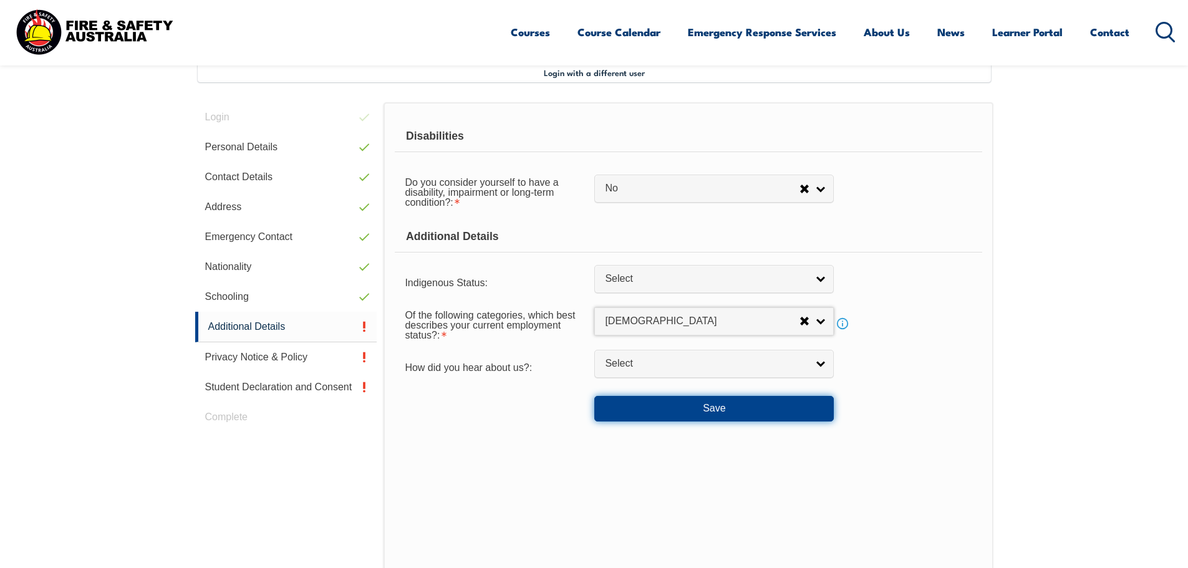
click at [721, 407] on button "Save" at bounding box center [713, 408] width 239 height 25
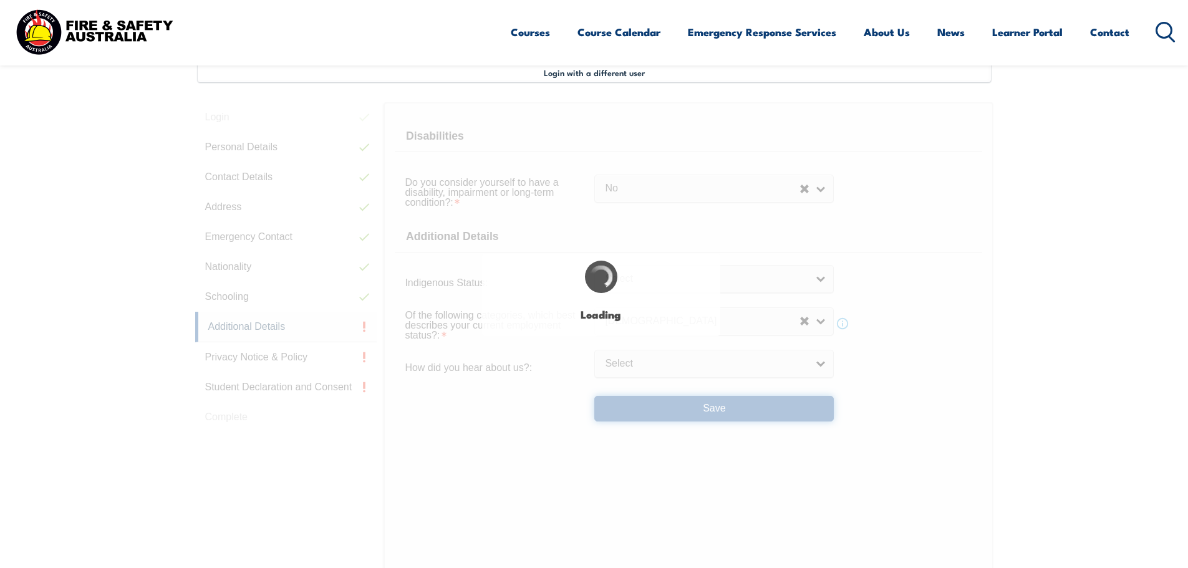
select select "false"
select select
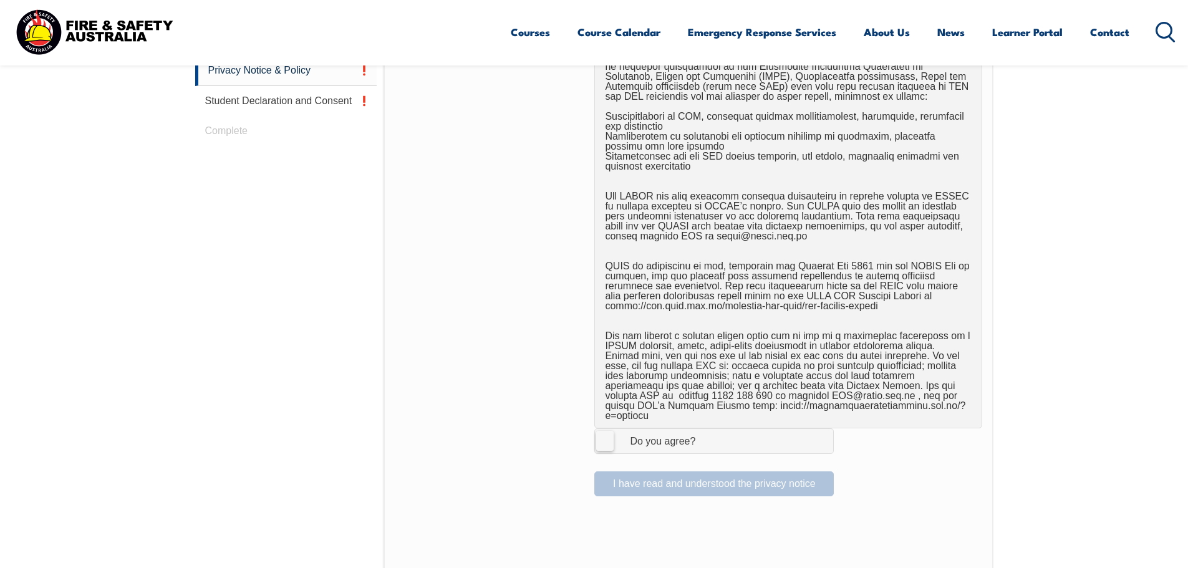
scroll to position [652, 0]
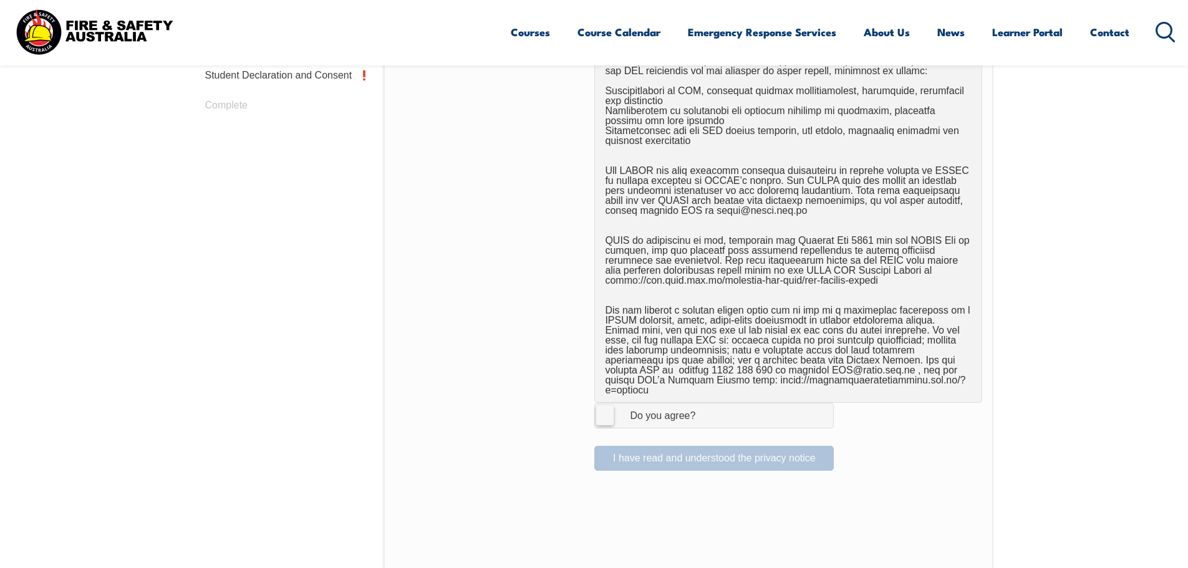
click at [655, 403] on span "I Agree Do you agree?" at bounding box center [650, 415] width 110 height 24
click at [705, 403] on input "I Agree Do you agree?" at bounding box center [715, 415] width 21 height 24
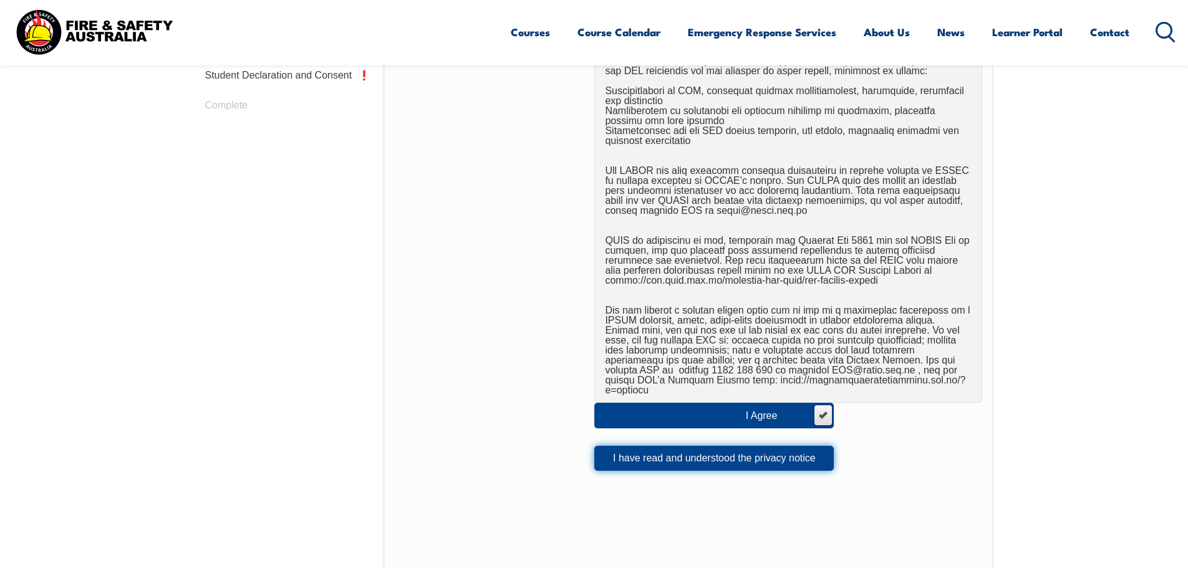
click at [761, 451] on button "I have read and understood the privacy notice" at bounding box center [713, 458] width 239 height 25
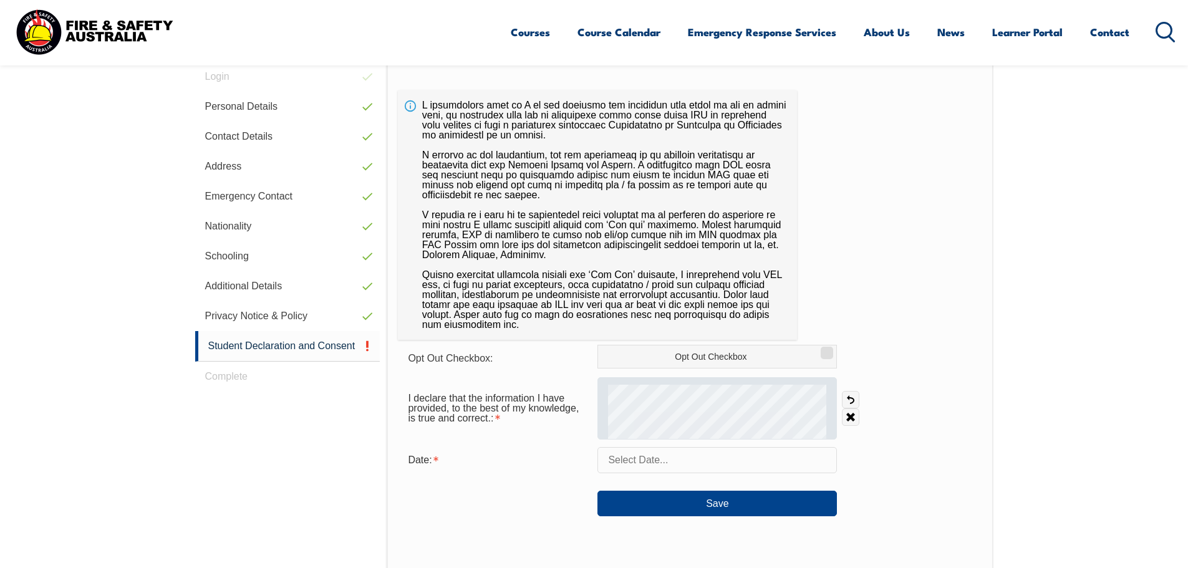
scroll to position [402, 0]
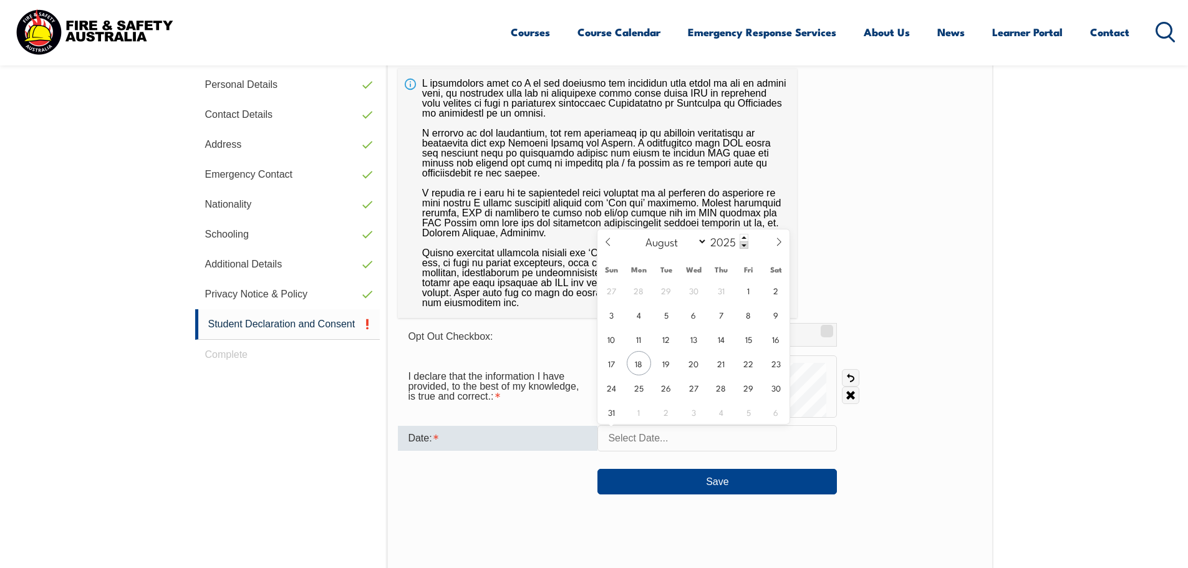
click at [705, 437] on input "text" at bounding box center [716, 438] width 239 height 26
click at [635, 372] on span "18" at bounding box center [639, 363] width 24 height 24
type input "[DATE]"
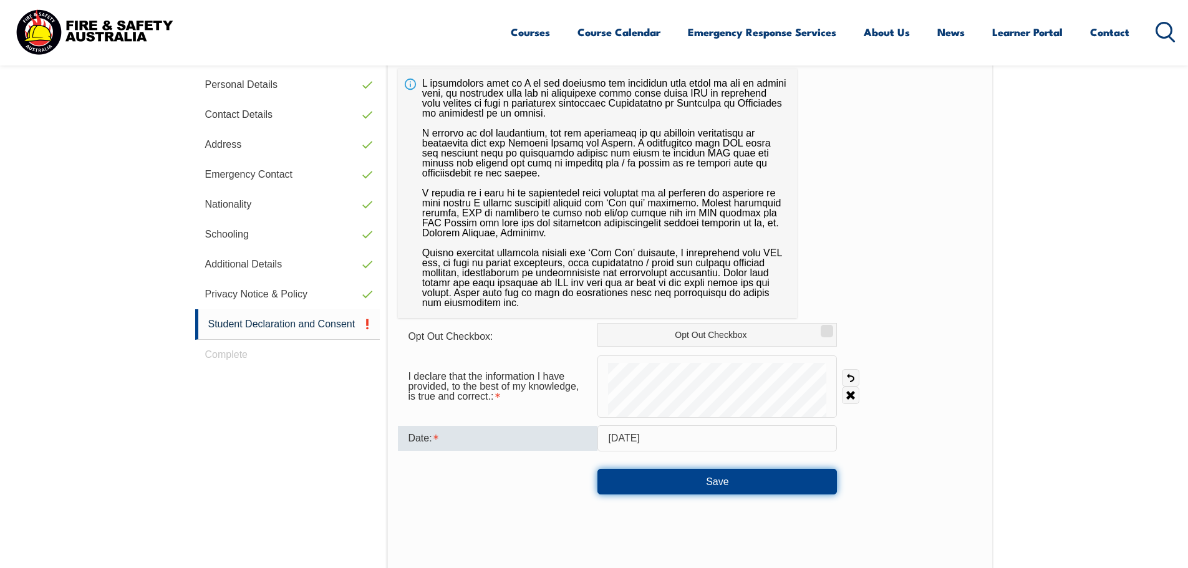
click at [666, 488] on button "Save" at bounding box center [716, 481] width 239 height 25
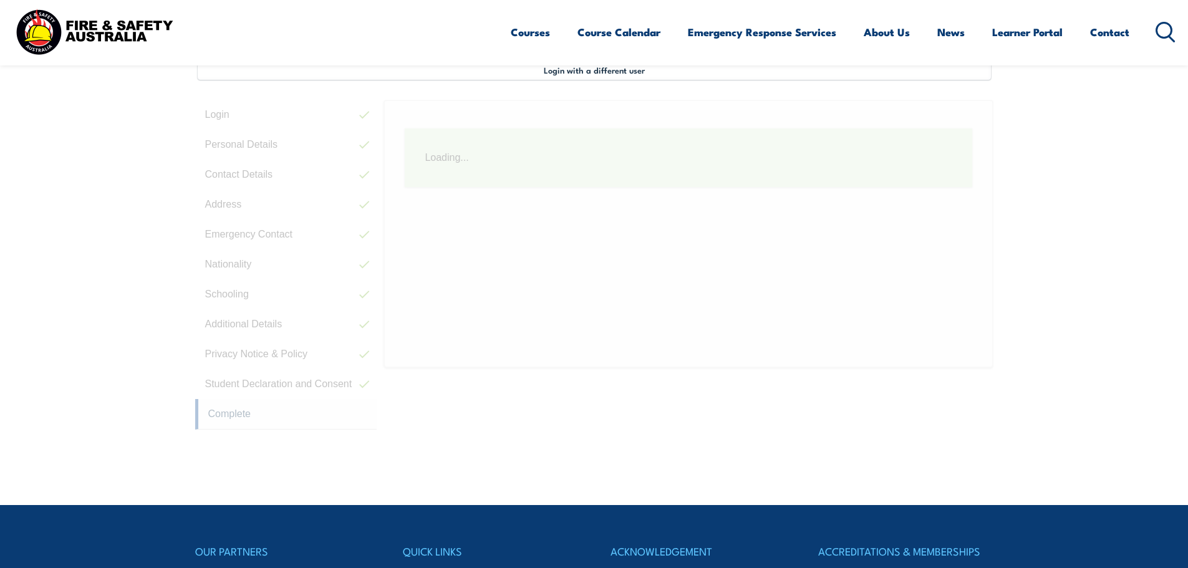
scroll to position [340, 0]
